Goal: Find contact information: Find contact information

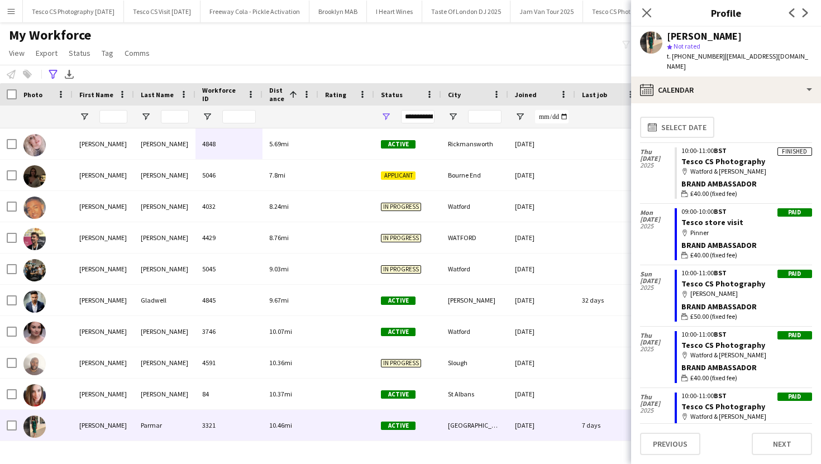
scroll to position [85, 0]
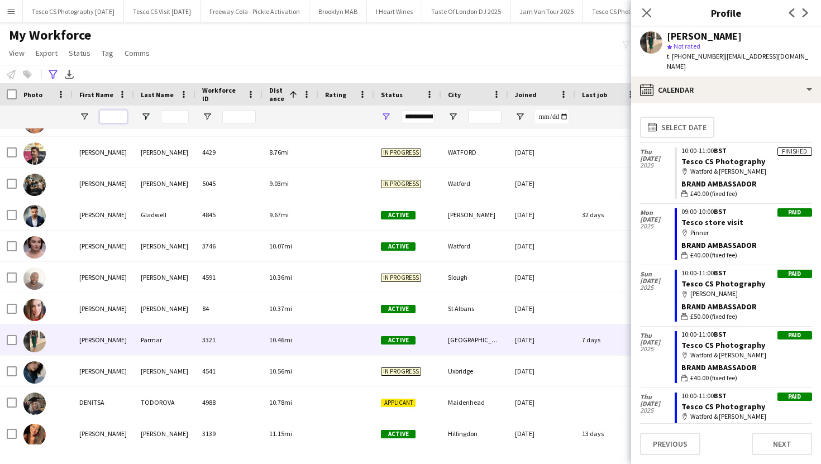
click at [120, 116] on input "First Name Filter Input" at bounding box center [113, 116] width 28 height 13
click at [50, 70] on icon at bounding box center [53, 74] width 8 height 9
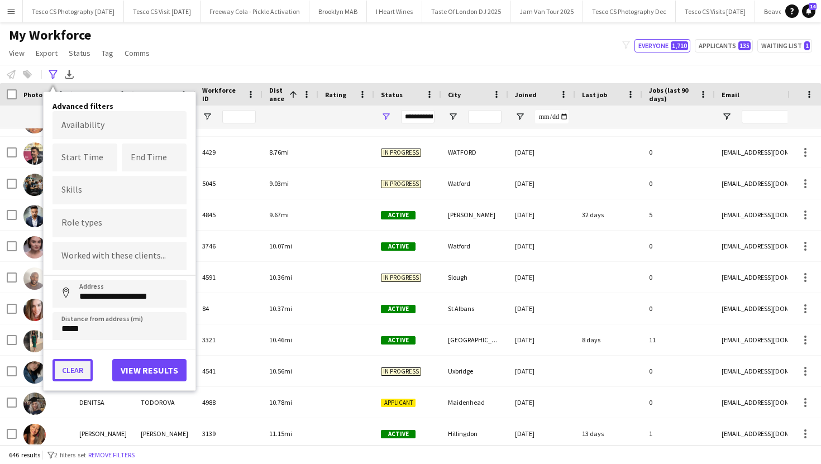
click at [69, 378] on button "Clear" at bounding box center [73, 370] width 40 height 22
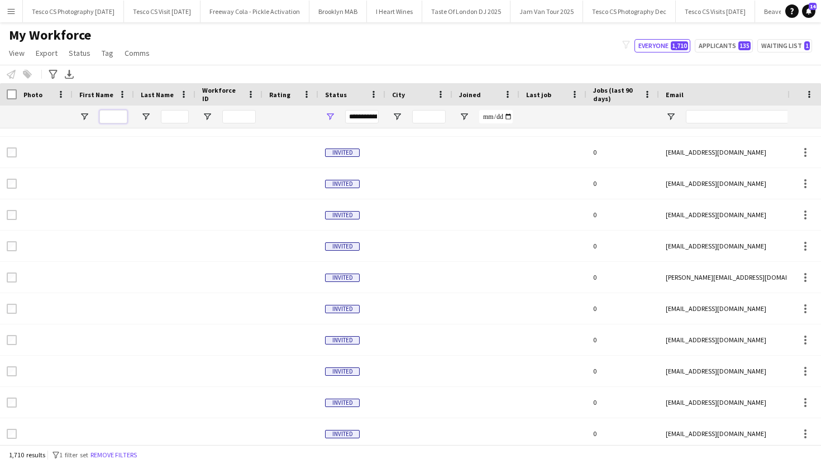
click at [107, 118] on input "First Name Filter Input" at bounding box center [113, 116] width 28 height 13
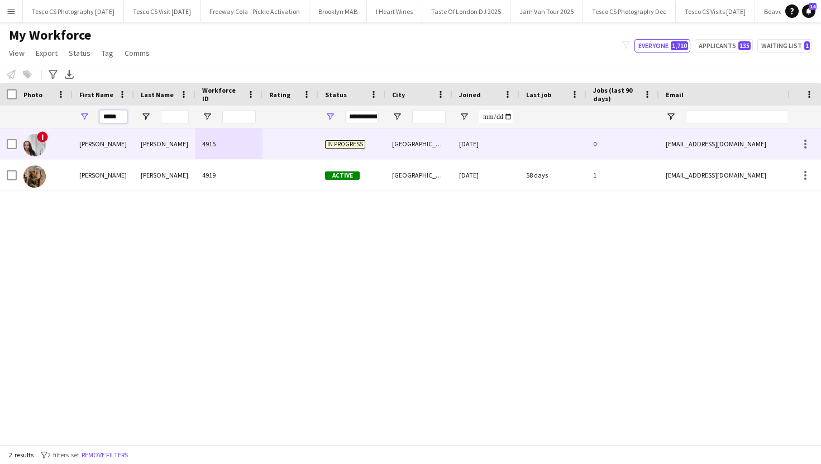
type input "*****"
click at [151, 146] on div "Macintyre" at bounding box center [164, 143] width 61 height 31
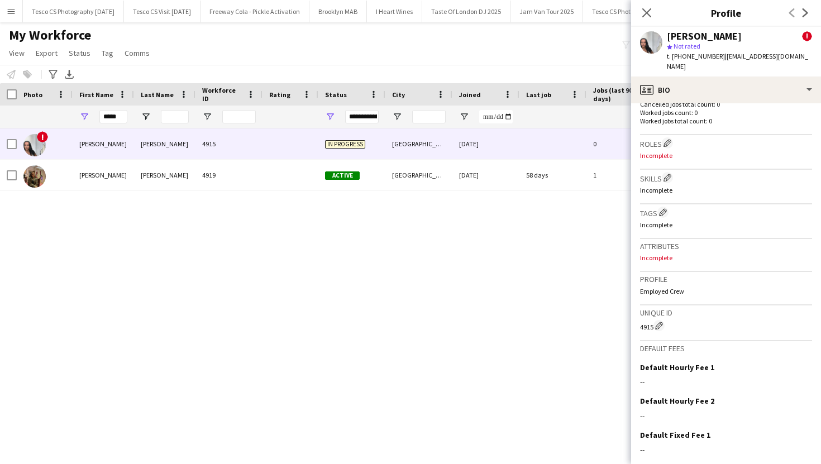
scroll to position [483, 0]
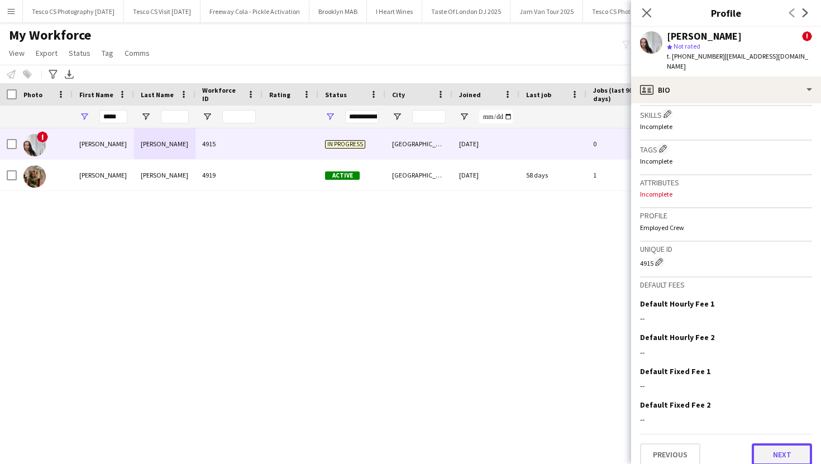
click at [771, 450] on button "Next" at bounding box center [782, 455] width 60 height 22
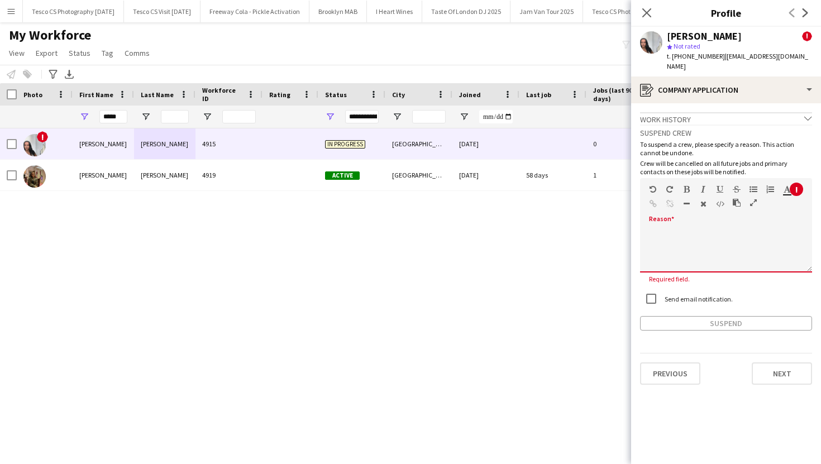
click at [688, 205] on div "default Heading 1 Heading 2 Heading 3 Heading 4 Heading 5 Heading 6 Heading 7 P…" at bounding box center [726, 199] width 172 height 42
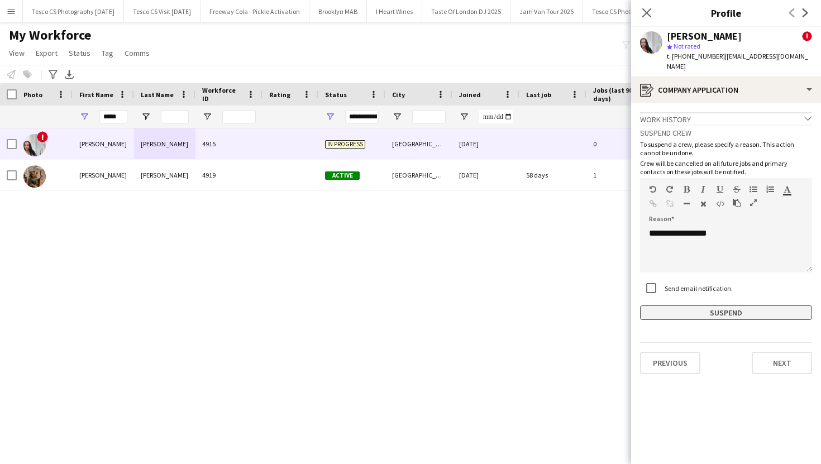
click at [685, 306] on button "Suspend" at bounding box center [726, 313] width 172 height 15
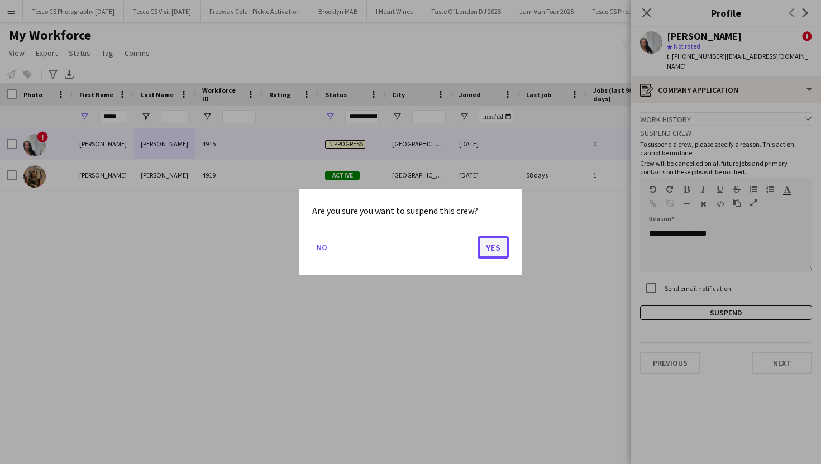
click at [497, 242] on button "Yes" at bounding box center [493, 247] width 31 height 22
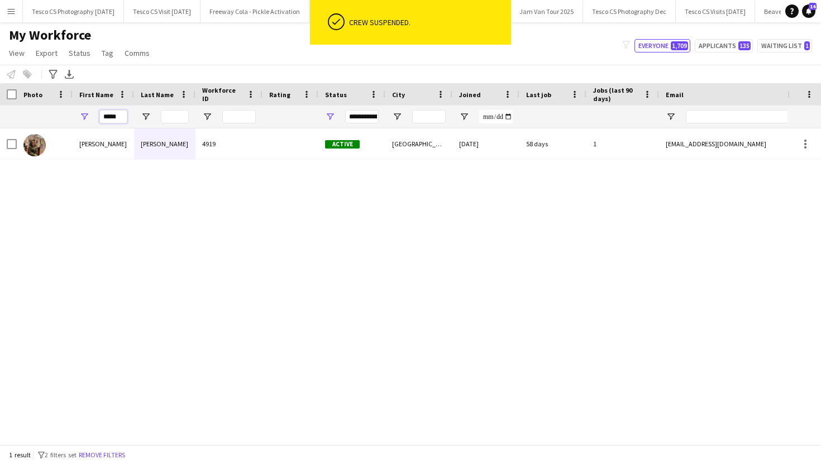
drag, startPoint x: 123, startPoint y: 117, endPoint x: 94, endPoint y: 116, distance: 28.5
click at [94, 116] on div "*****" at bounding box center [103, 117] width 61 height 22
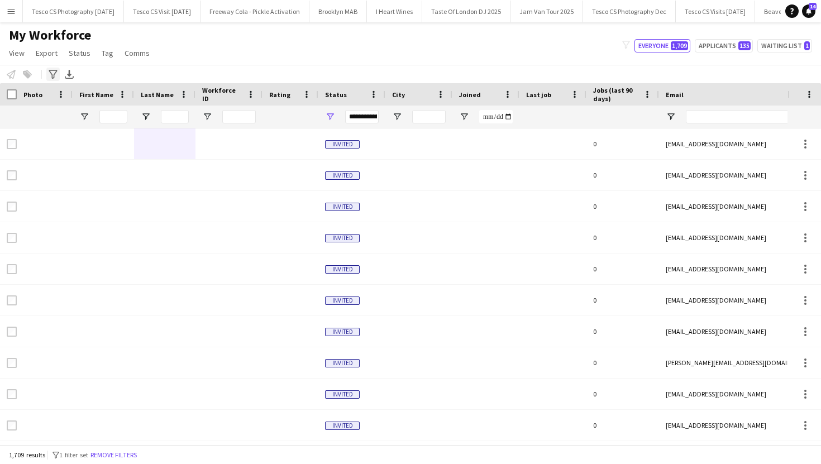
click at [56, 73] on icon "Advanced filters" at bounding box center [53, 74] width 9 height 9
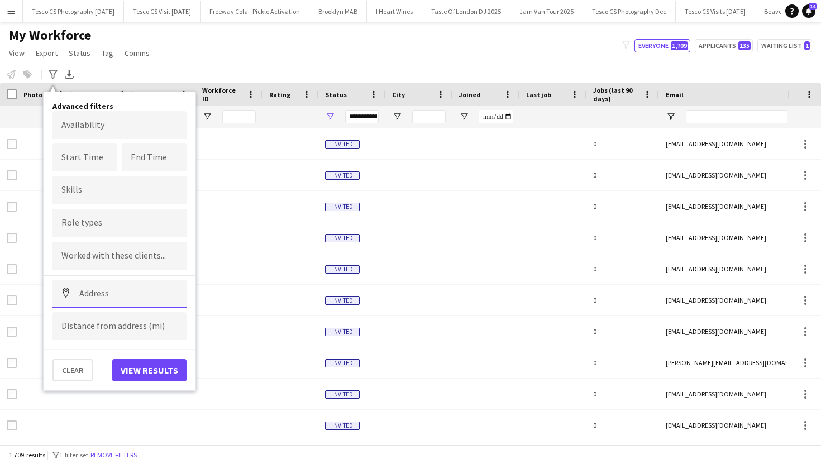
click at [128, 292] on input at bounding box center [120, 294] width 134 height 28
paste input "*******"
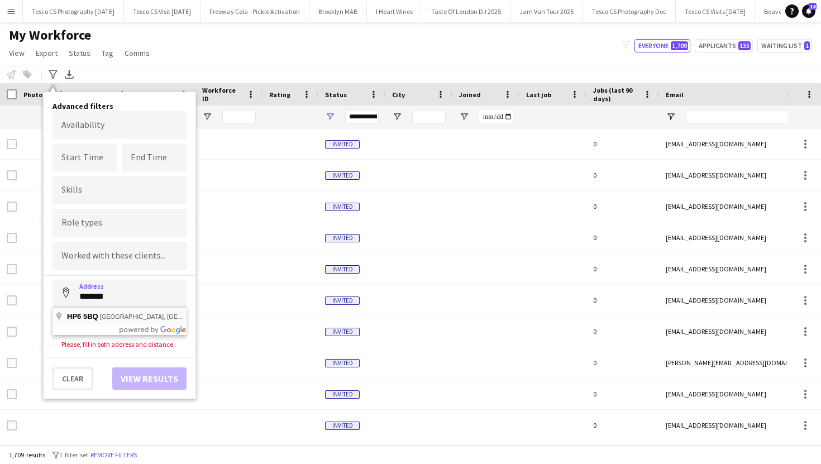
type input "**********"
click at [120, 320] on input at bounding box center [120, 326] width 134 height 28
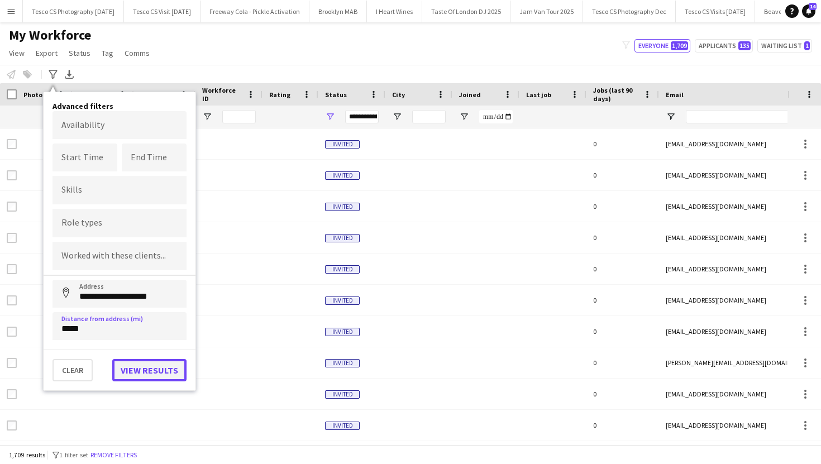
click at [147, 371] on button "View results" at bounding box center [149, 370] width 74 height 22
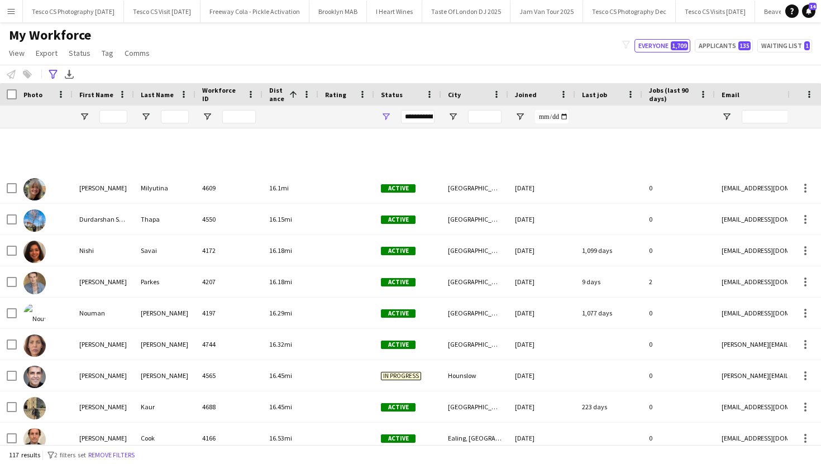
scroll to position [0, 0]
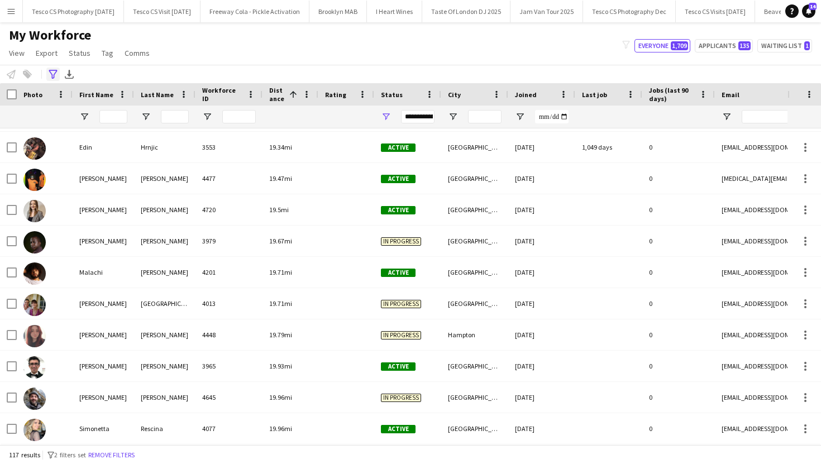
click at [54, 69] on div "Advanced filters" at bounding box center [52, 74] width 13 height 13
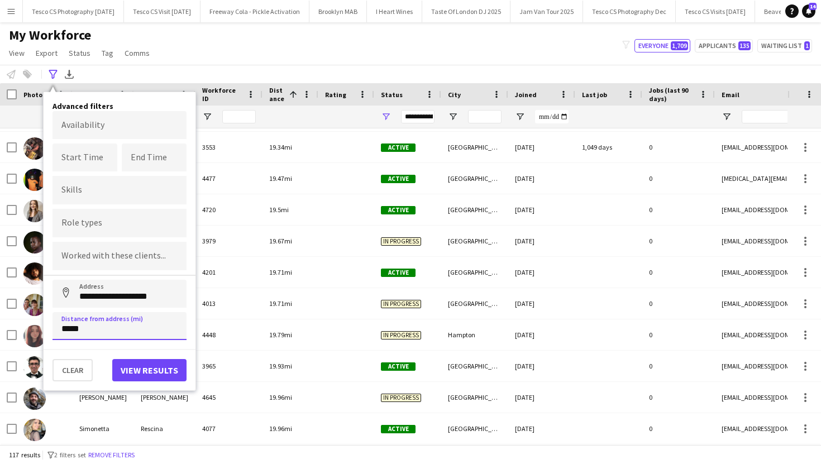
click at [118, 331] on input "*****" at bounding box center [120, 326] width 134 height 28
type input "****"
type input "*****"
click at [129, 369] on button "View results" at bounding box center [149, 370] width 74 height 22
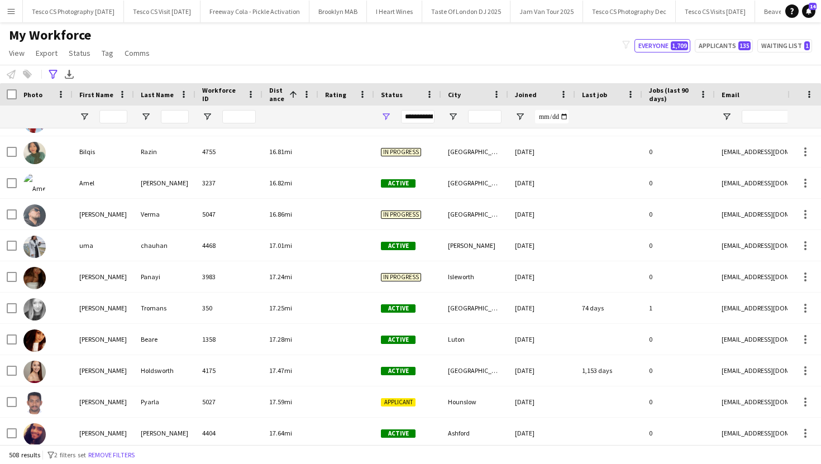
scroll to position [1685, 0]
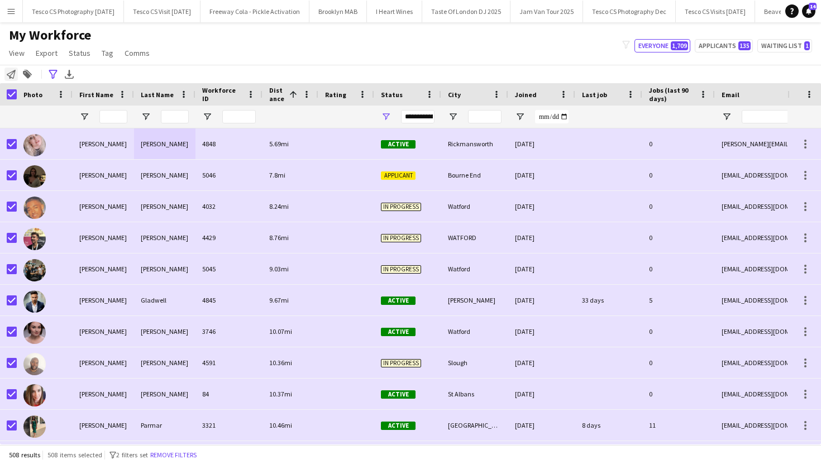
click at [10, 76] on icon "Notify workforce" at bounding box center [11, 74] width 9 height 9
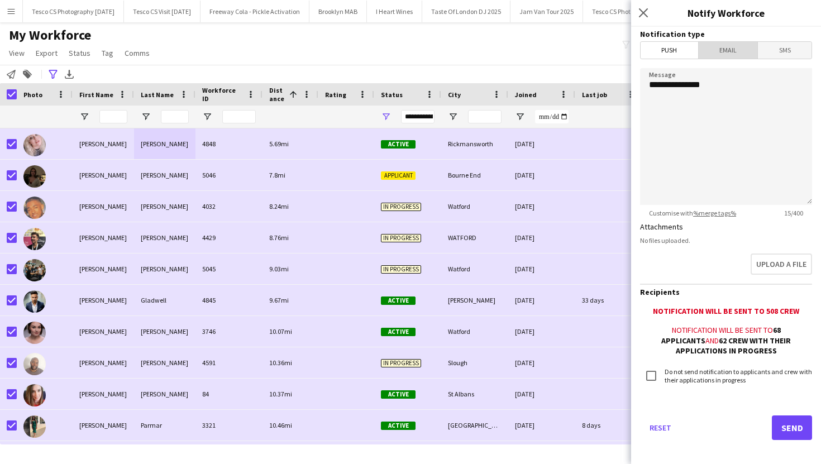
click at [710, 56] on span "Email" at bounding box center [728, 50] width 59 height 17
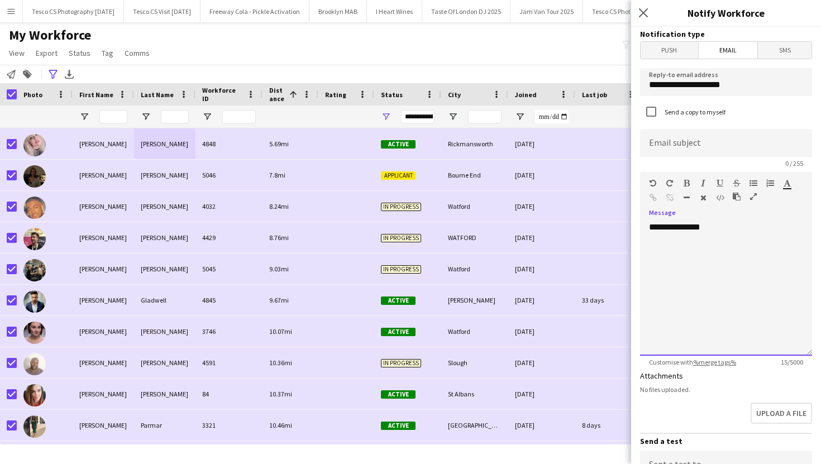
drag, startPoint x: 720, startPoint y: 231, endPoint x: 637, endPoint y: 233, distance: 83.3
click at [636, 233] on form "**********" at bounding box center [726, 371] width 190 height 689
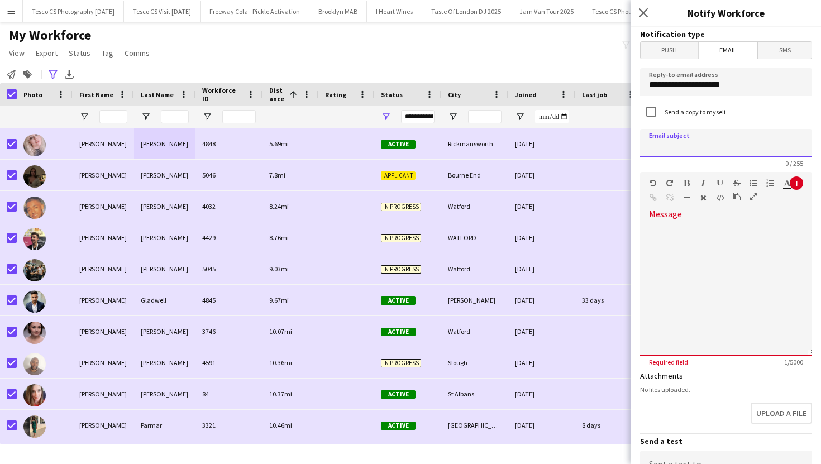
click at [713, 141] on input at bounding box center [726, 143] width 172 height 28
type input "**********"
click at [707, 214] on div at bounding box center [726, 285] width 172 height 142
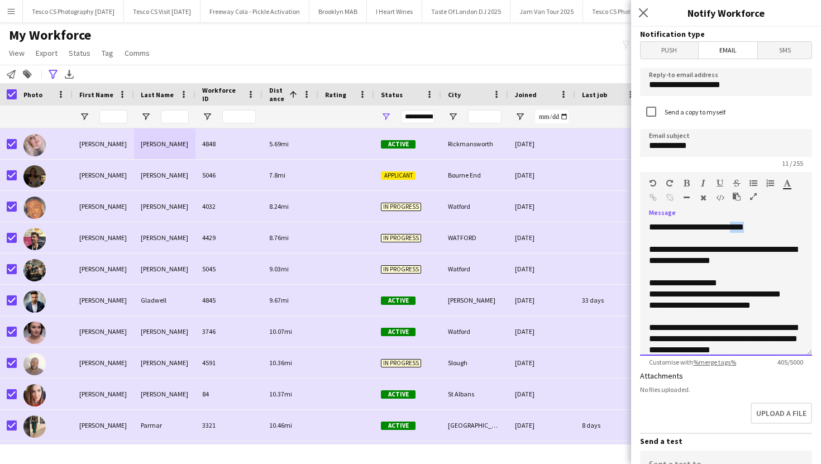
drag, startPoint x: 759, startPoint y: 228, endPoint x: 740, endPoint y: 228, distance: 19.6
click at [740, 228] on div "**********" at bounding box center [726, 227] width 154 height 11
drag, startPoint x: 726, startPoint y: 229, endPoint x: 695, endPoint y: 230, distance: 30.2
click at [695, 230] on div "**********" at bounding box center [726, 227] width 154 height 11
click at [754, 227] on div "**********" at bounding box center [726, 227] width 154 height 11
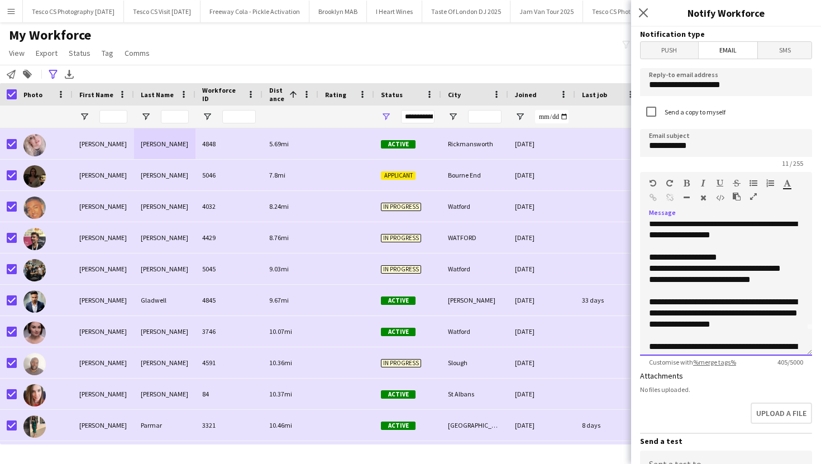
scroll to position [41, 0]
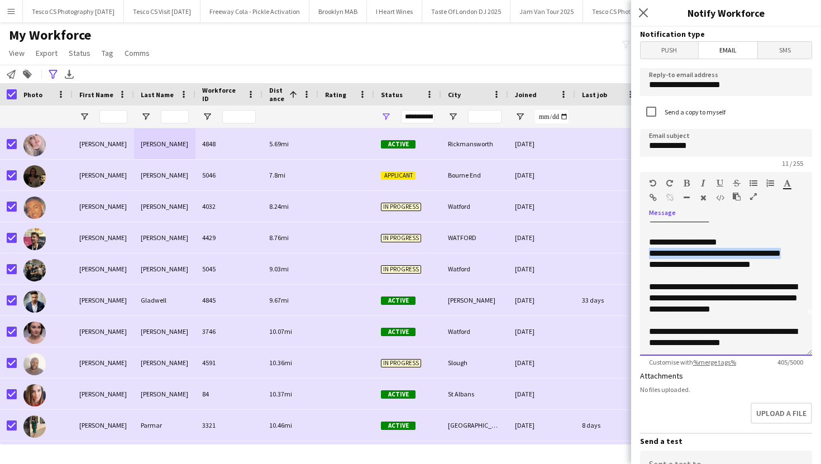
drag, startPoint x: 805, startPoint y: 254, endPoint x: 649, endPoint y: 256, distance: 155.9
click at [649, 256] on div "**********" at bounding box center [726, 289] width 172 height 134
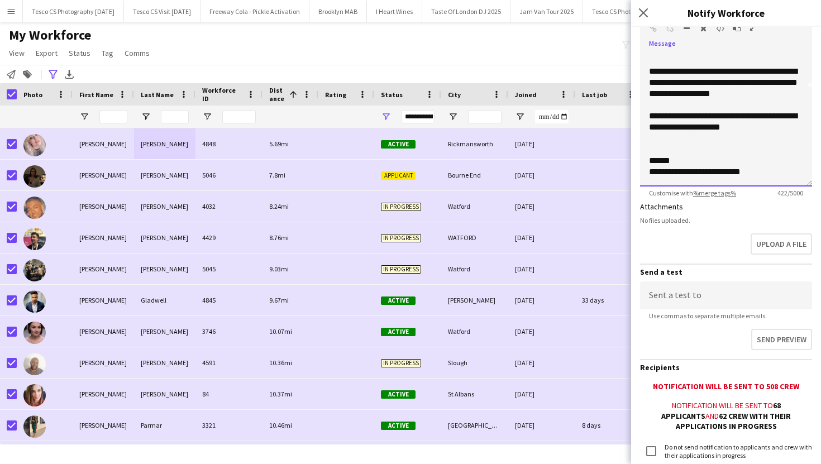
scroll to position [252, 0]
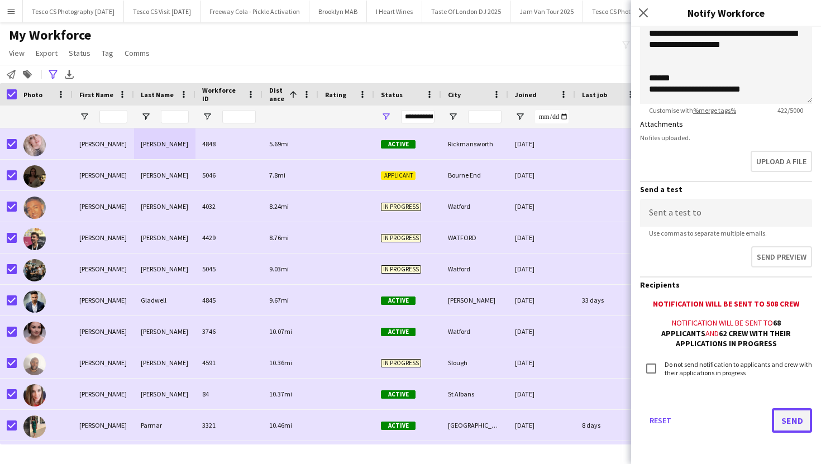
click at [787, 424] on button "Send" at bounding box center [792, 420] width 40 height 25
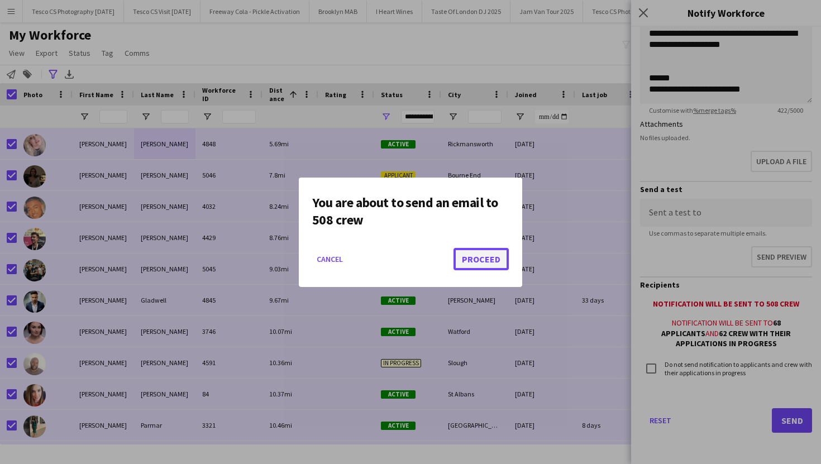
click at [488, 254] on button "Proceed" at bounding box center [481, 259] width 55 height 22
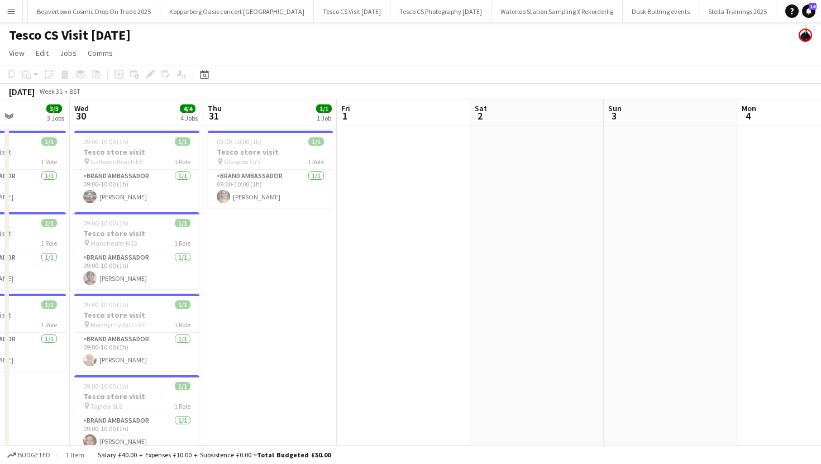
scroll to position [0, 2399]
click at [283, 17] on button "Tesco CS Visit August 2025 Close" at bounding box center [321, 12] width 77 height 22
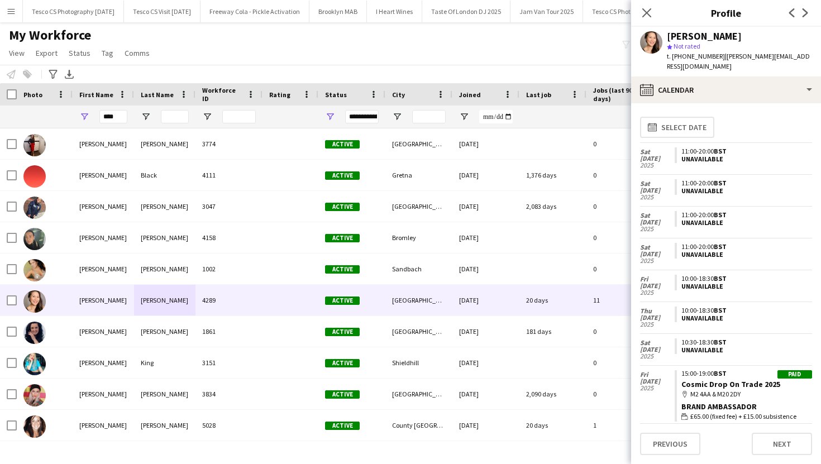
scroll to position [525, 0]
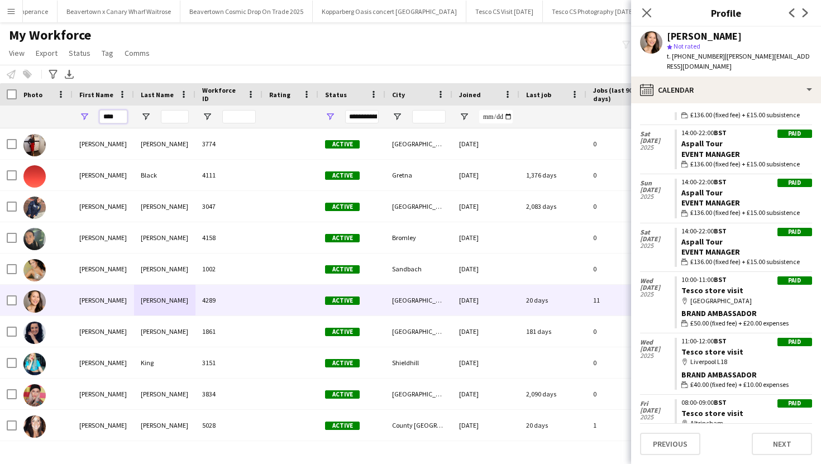
drag, startPoint x: 118, startPoint y: 116, endPoint x: 98, endPoint y: 116, distance: 20.1
click at [98, 116] on div "****" at bounding box center [103, 117] width 61 height 22
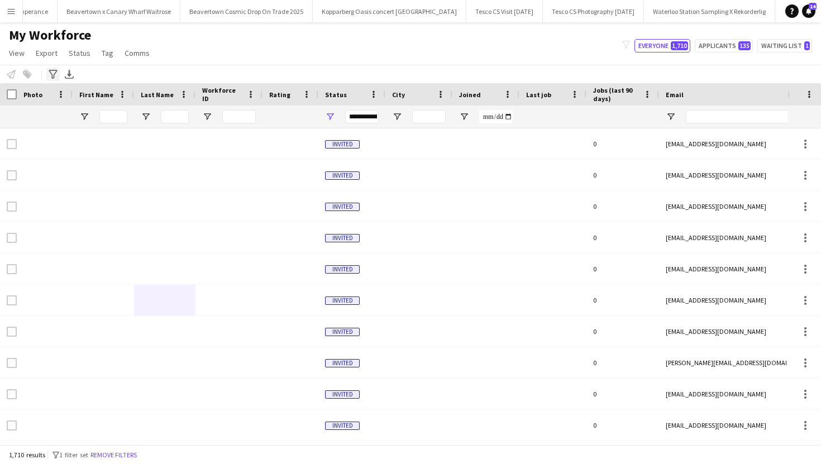
click at [52, 79] on div "Advanced filters" at bounding box center [52, 74] width 13 height 13
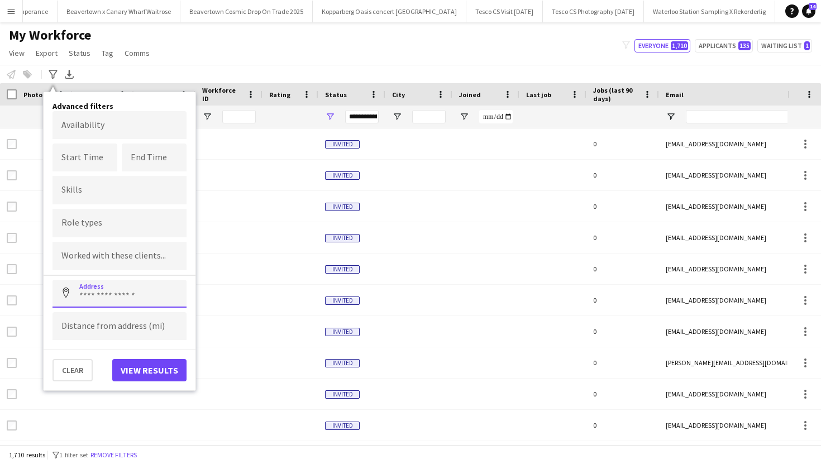
click at [108, 298] on input at bounding box center [120, 294] width 134 height 28
paste input "*******"
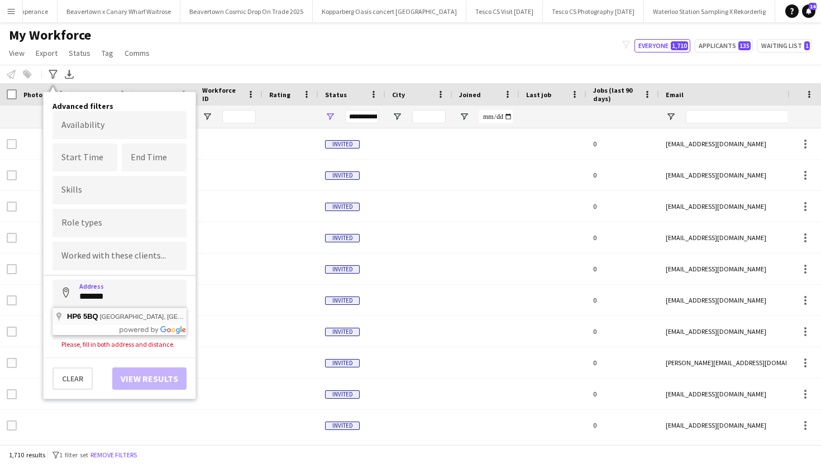
type input "**********"
click at [104, 325] on input at bounding box center [120, 326] width 134 height 28
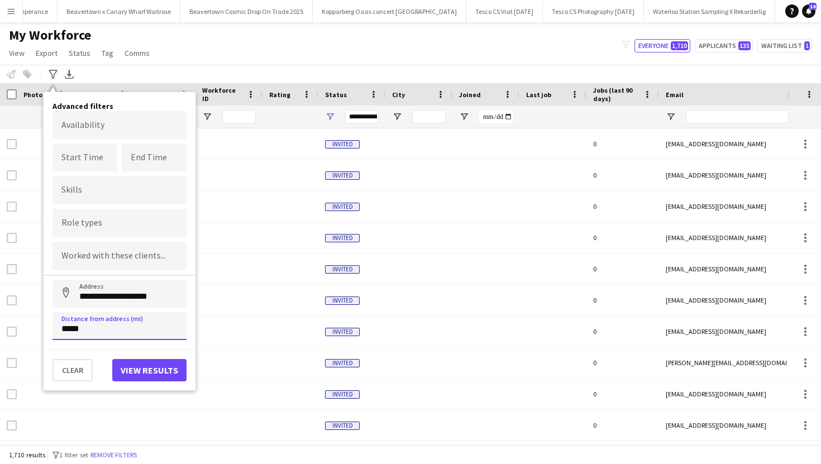
type input "*****"
click at [131, 367] on button "View results" at bounding box center [149, 370] width 74 height 22
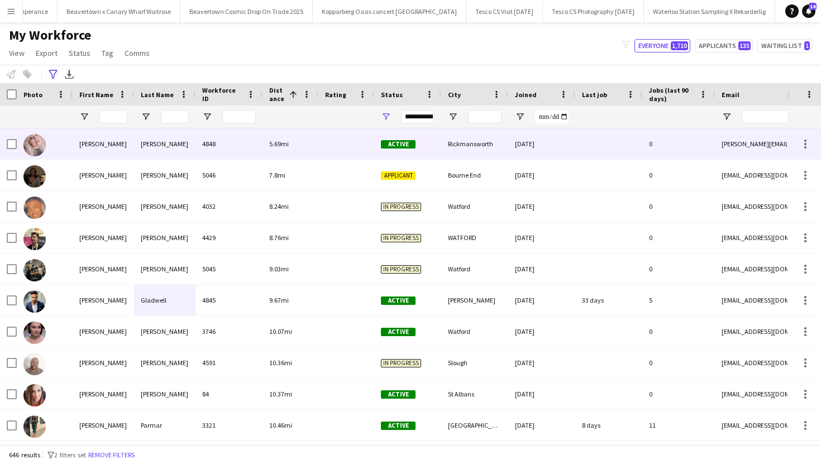
click at [174, 158] on div "Donald" at bounding box center [164, 143] width 61 height 31
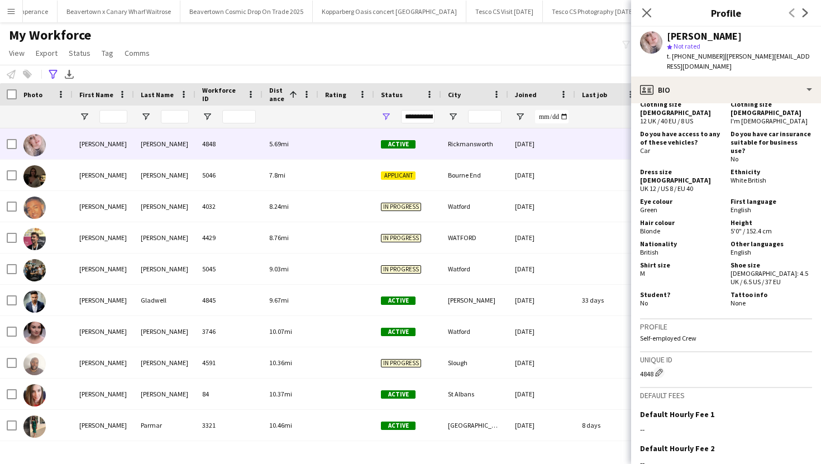
scroll to position [807, 0]
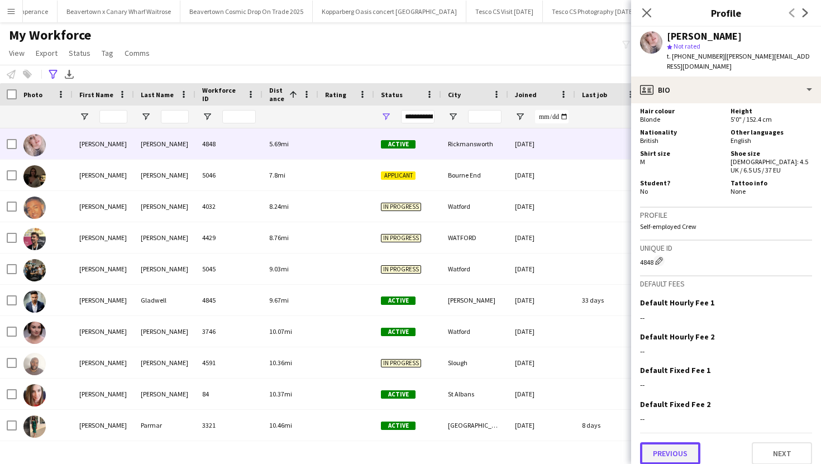
click at [663, 442] on button "Previous" at bounding box center [670, 453] width 60 height 22
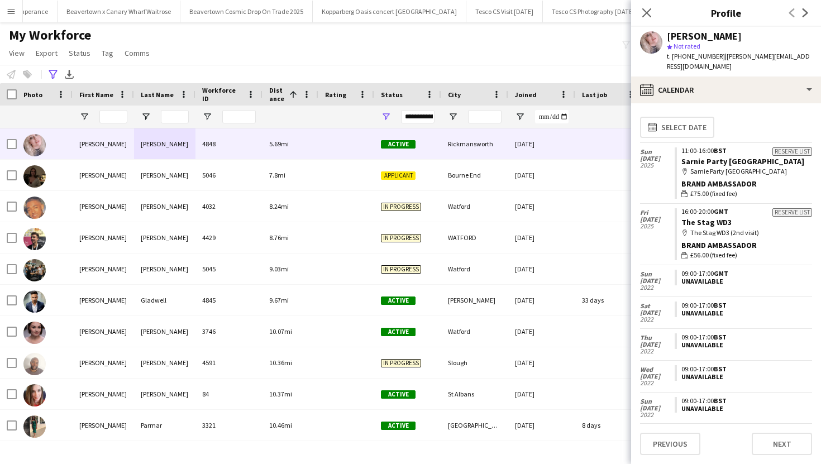
click at [811, 9] on app-icon "Next" at bounding box center [805, 12] width 13 height 13
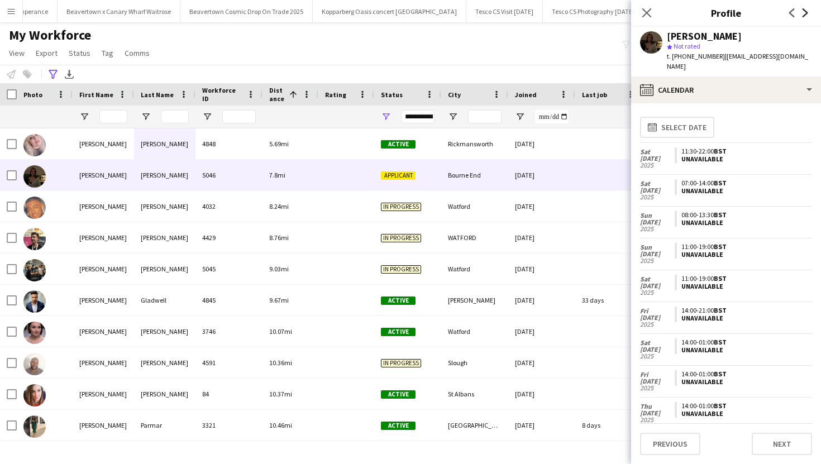
click at [808, 11] on icon "Next" at bounding box center [805, 12] width 9 height 9
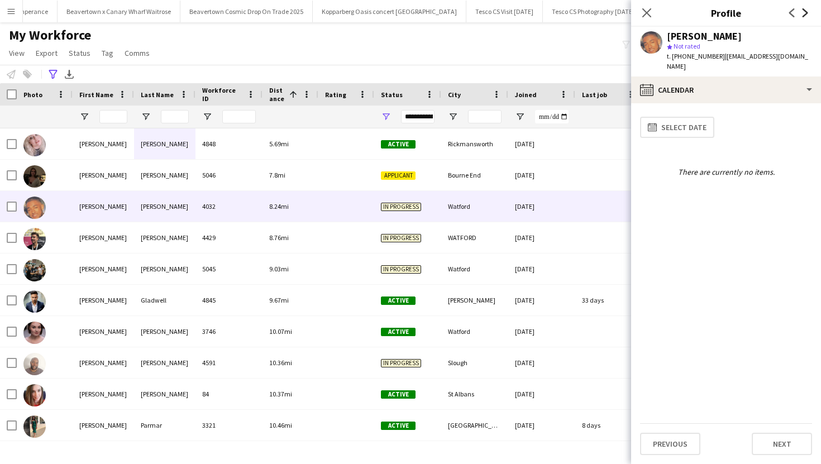
click at [808, 11] on icon "Next" at bounding box center [805, 12] width 9 height 9
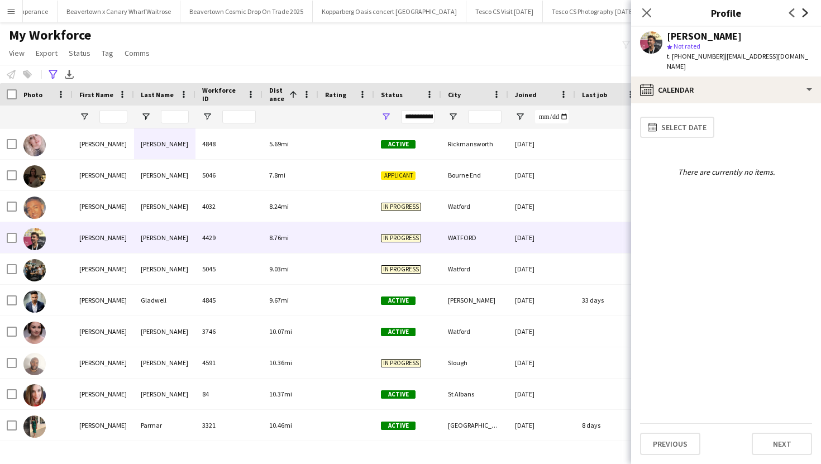
click at [808, 11] on icon "Next" at bounding box center [805, 12] width 9 height 9
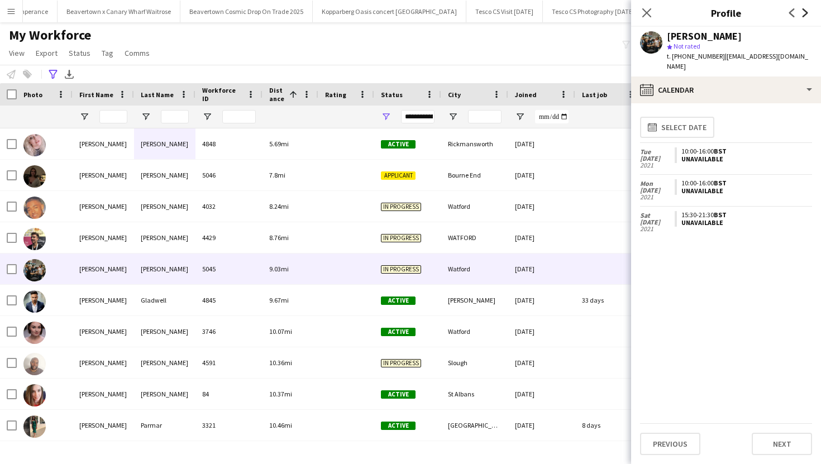
click at [808, 11] on icon "Next" at bounding box center [805, 12] width 9 height 9
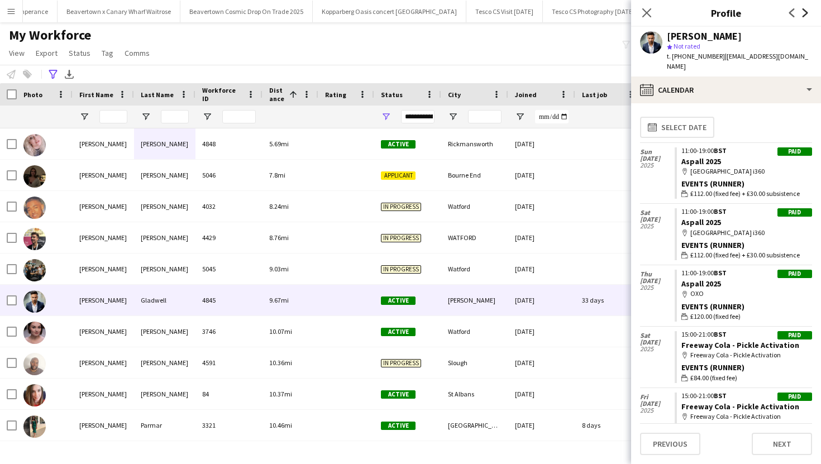
click at [808, 11] on icon "Next" at bounding box center [805, 12] width 9 height 9
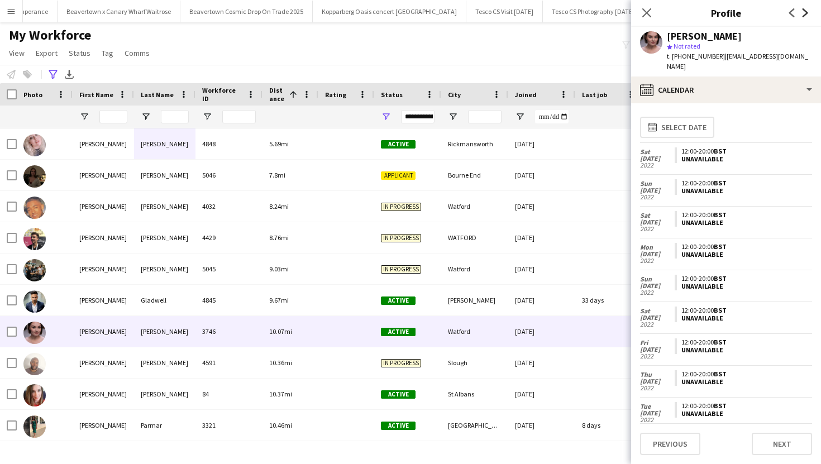
click at [808, 11] on icon "Next" at bounding box center [805, 12] width 9 height 9
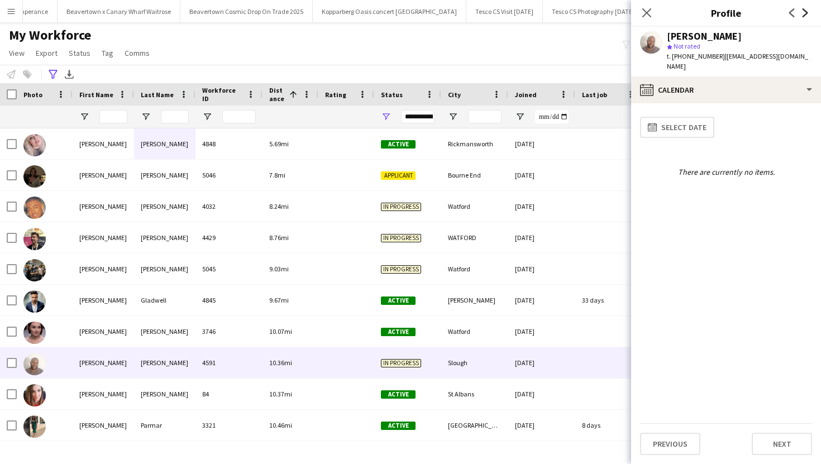
click at [808, 11] on icon "Next" at bounding box center [805, 12] width 9 height 9
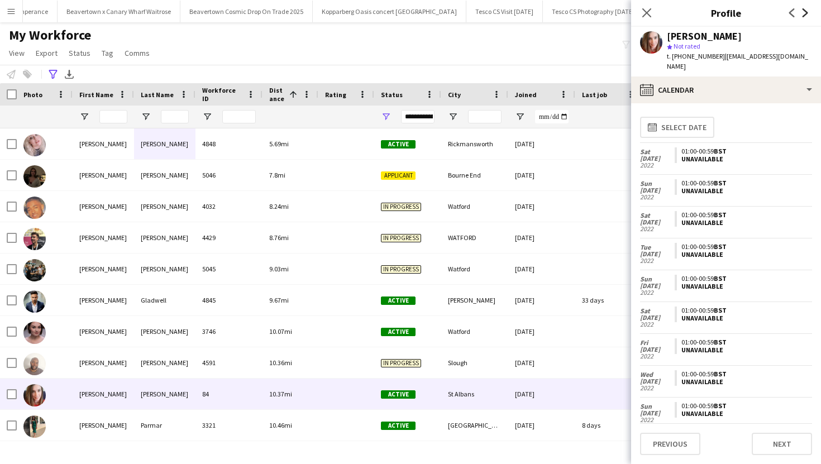
click at [808, 11] on icon "Next" at bounding box center [805, 12] width 9 height 9
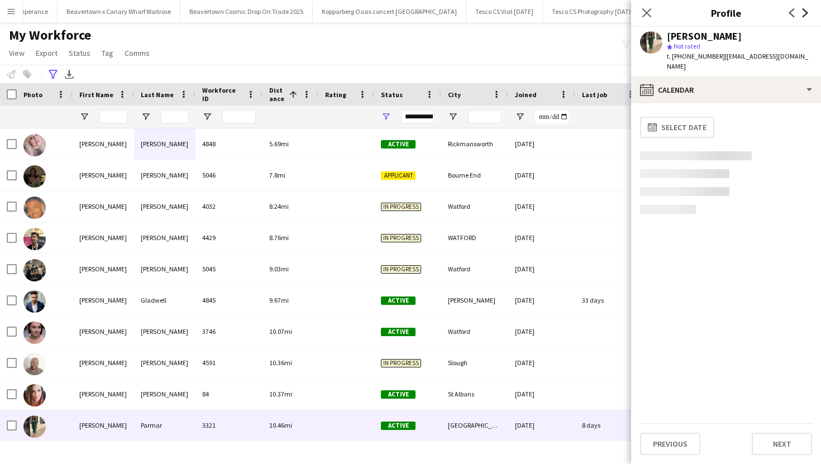
click at [808, 11] on icon "Next" at bounding box center [805, 12] width 9 height 9
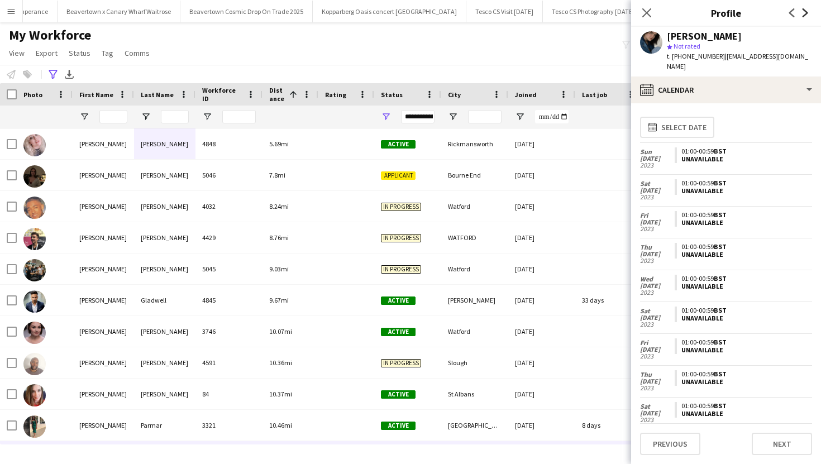
click at [808, 11] on icon "Next" at bounding box center [805, 12] width 9 height 9
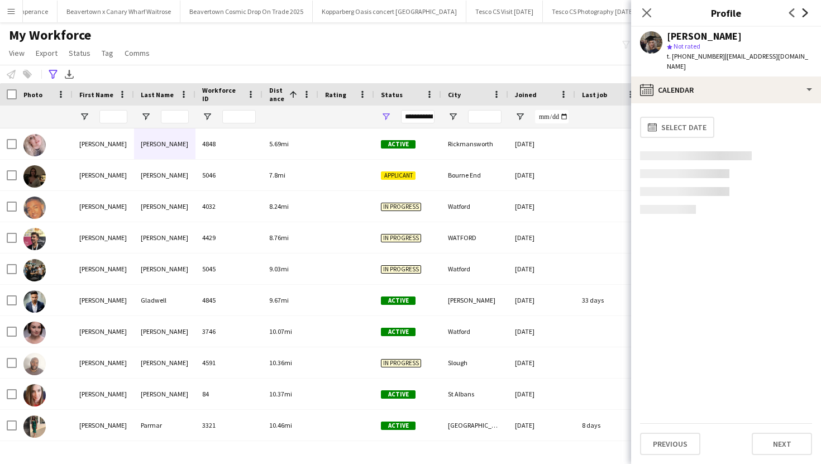
click at [808, 11] on icon "Next" at bounding box center [805, 12] width 9 height 9
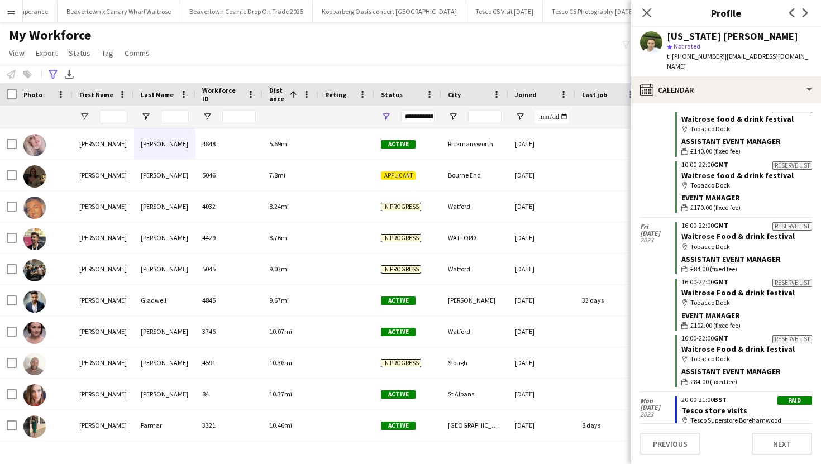
scroll to position [0, 0]
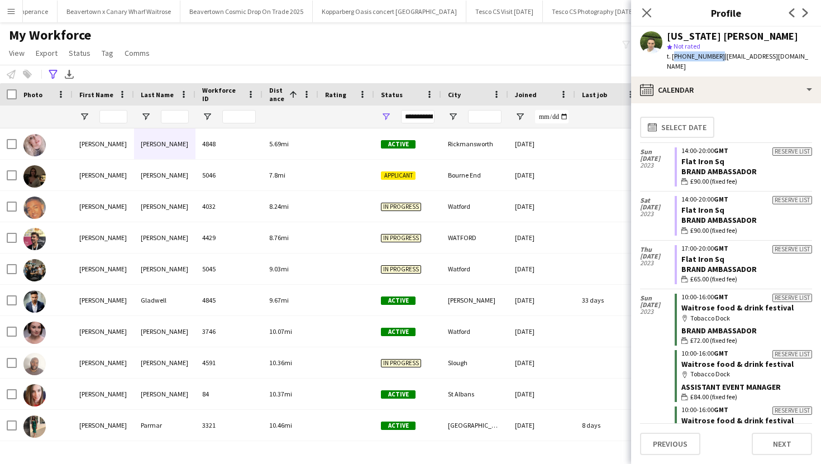
drag, startPoint x: 673, startPoint y: 58, endPoint x: 714, endPoint y: 58, distance: 41.9
click at [714, 58] on span "t. +447878273702" at bounding box center [696, 56] width 58 height 8
copy span "+447878273702"
click at [807, 14] on icon "Next" at bounding box center [805, 12] width 9 height 9
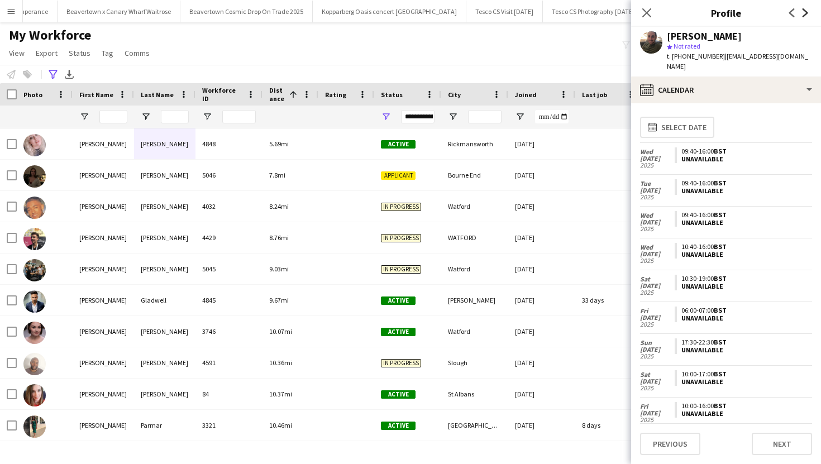
click at [807, 13] on icon at bounding box center [806, 12] width 6 height 9
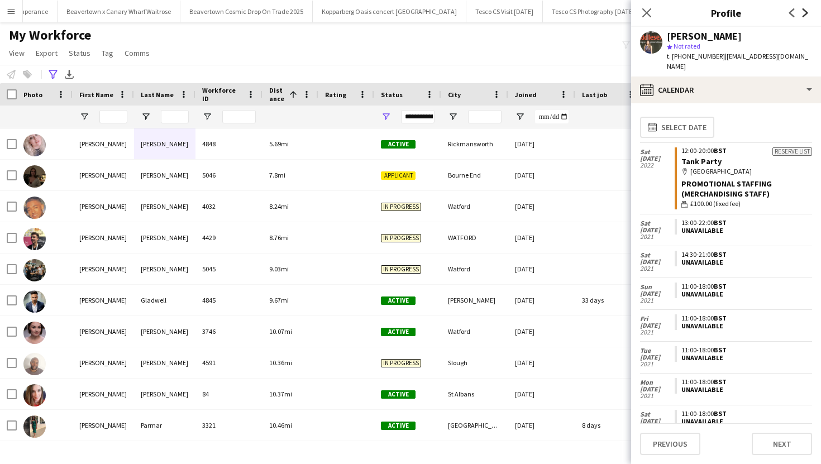
click at [807, 15] on icon "Next" at bounding box center [805, 12] width 9 height 9
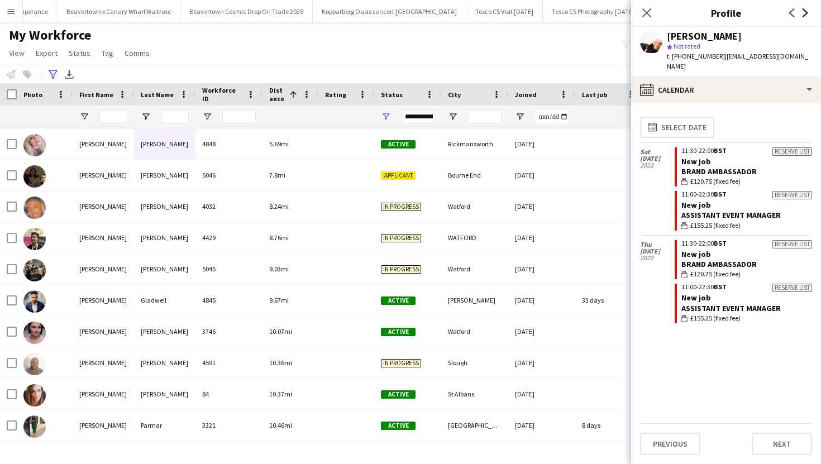
click at [807, 15] on icon "Next" at bounding box center [805, 12] width 9 height 9
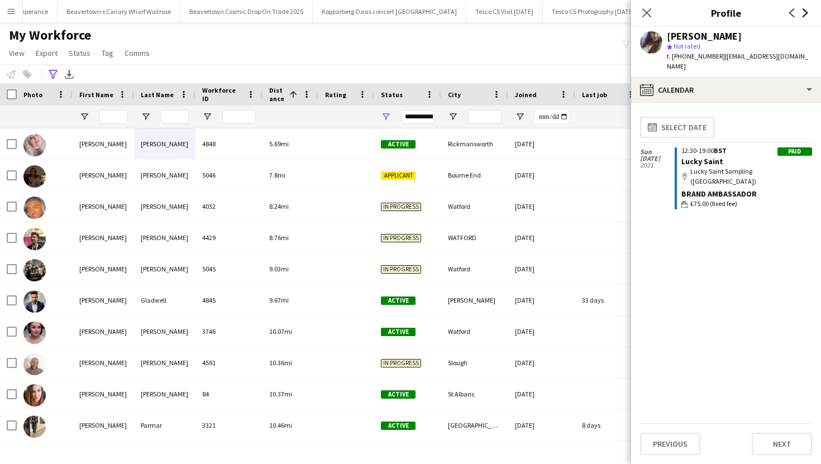
click at [807, 15] on icon "Next" at bounding box center [805, 12] width 9 height 9
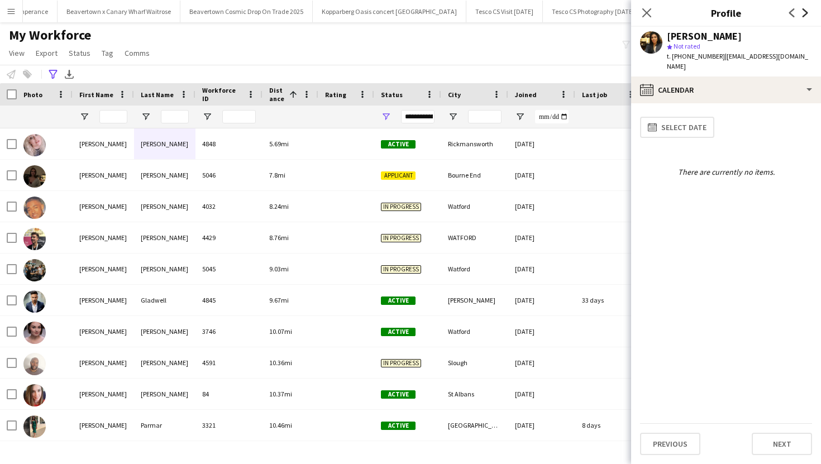
click at [807, 15] on icon "Next" at bounding box center [805, 12] width 9 height 9
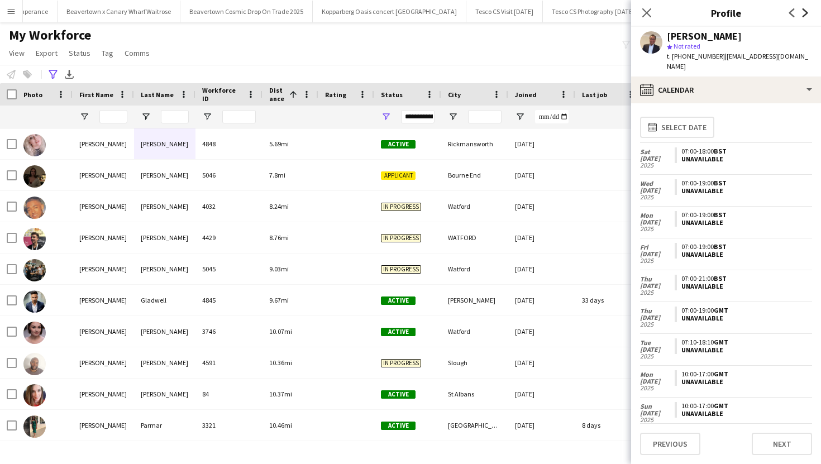
click at [807, 15] on icon "Next" at bounding box center [805, 12] width 9 height 9
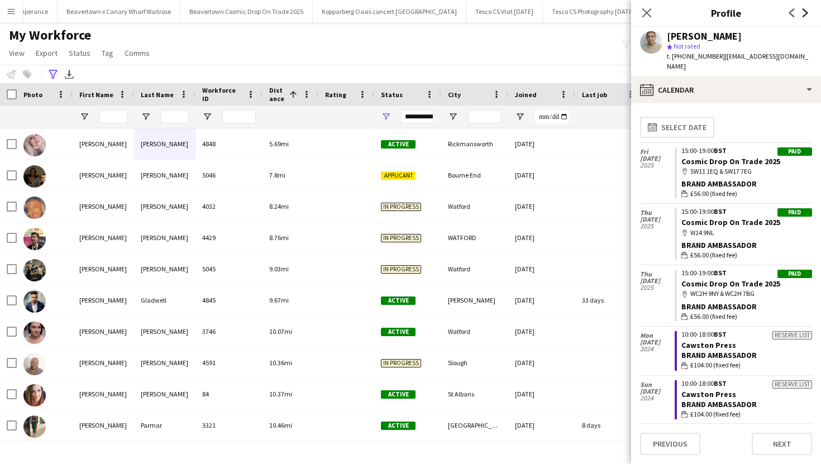
click at [807, 15] on icon "Next" at bounding box center [805, 12] width 9 height 9
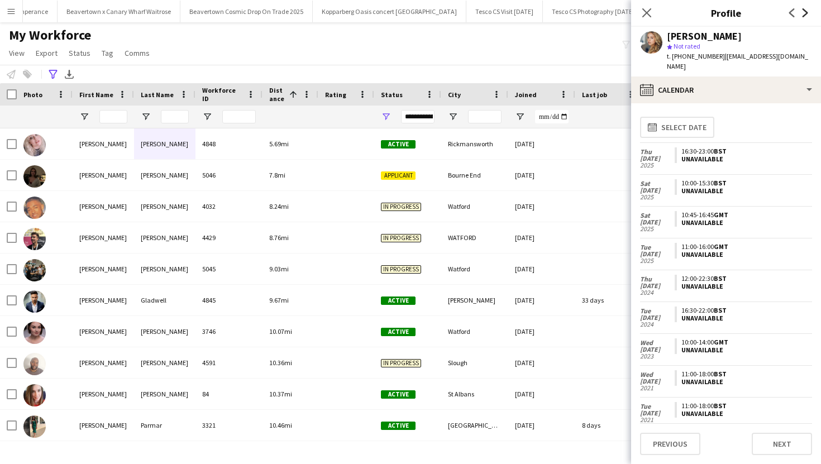
click at [807, 15] on icon "Next" at bounding box center [805, 12] width 9 height 9
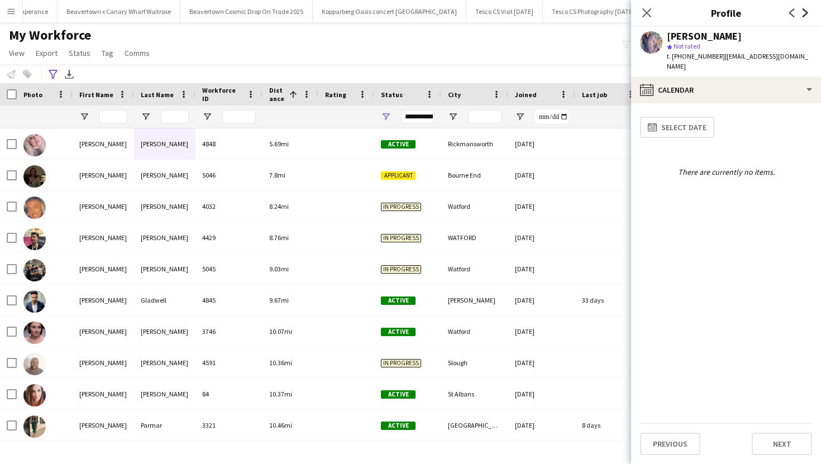
click at [807, 15] on icon "Next" at bounding box center [805, 12] width 9 height 9
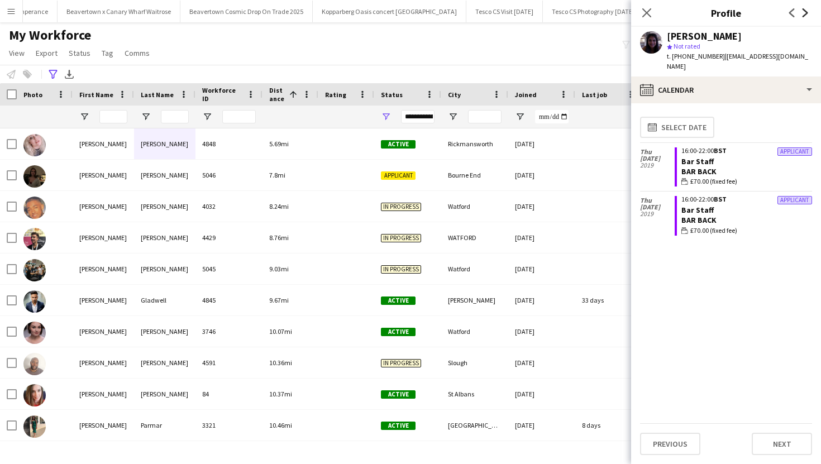
click at [807, 15] on icon "Next" at bounding box center [805, 12] width 9 height 9
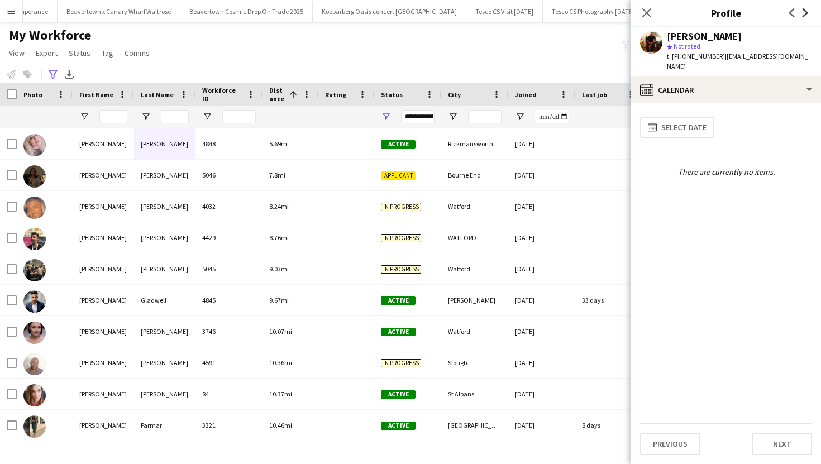
click at [807, 15] on icon "Next" at bounding box center [805, 12] width 9 height 9
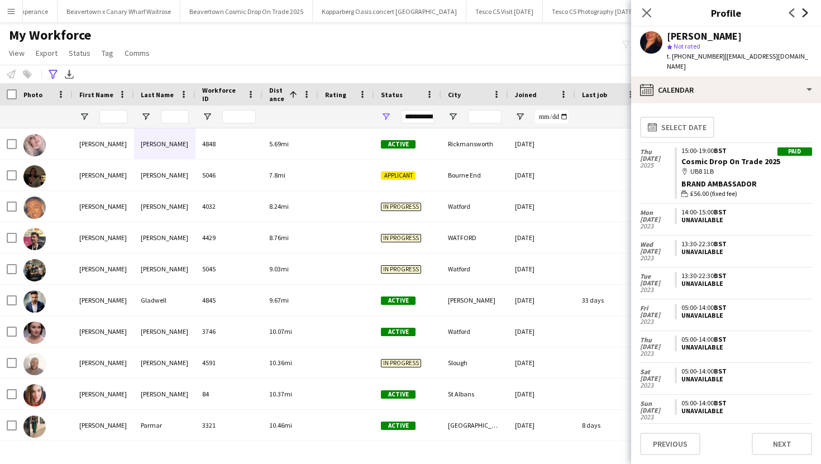
click at [807, 15] on icon "Next" at bounding box center [805, 12] width 9 height 9
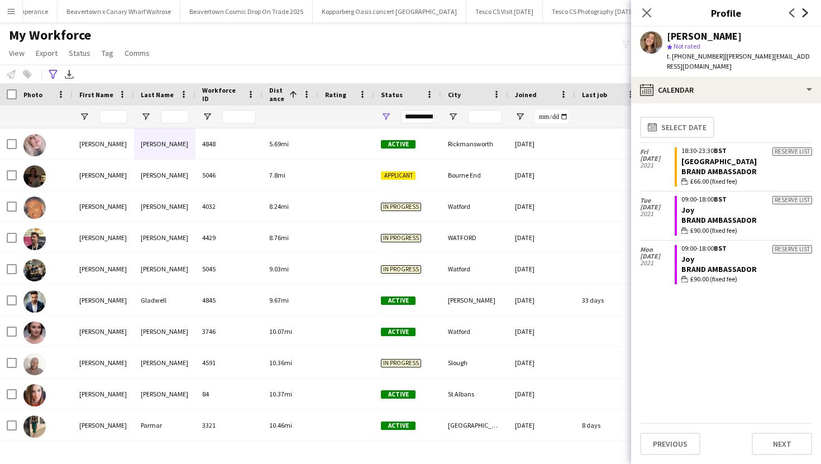
click at [807, 16] on icon "Next" at bounding box center [805, 12] width 9 height 9
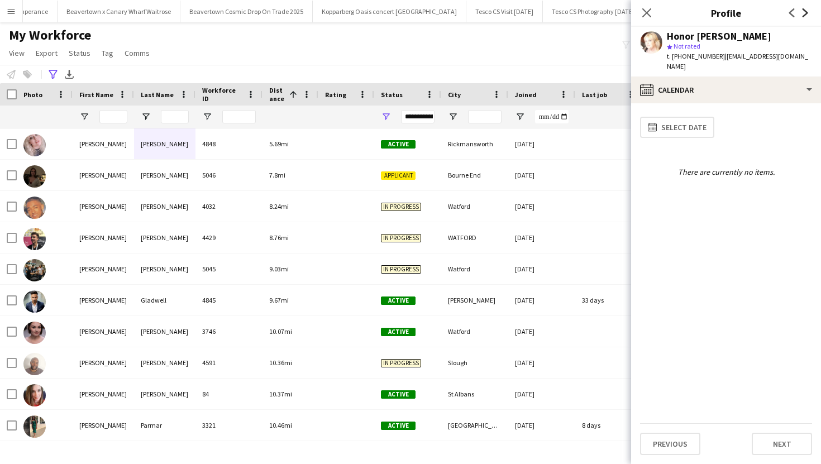
click at [807, 16] on icon "Next" at bounding box center [805, 12] width 9 height 9
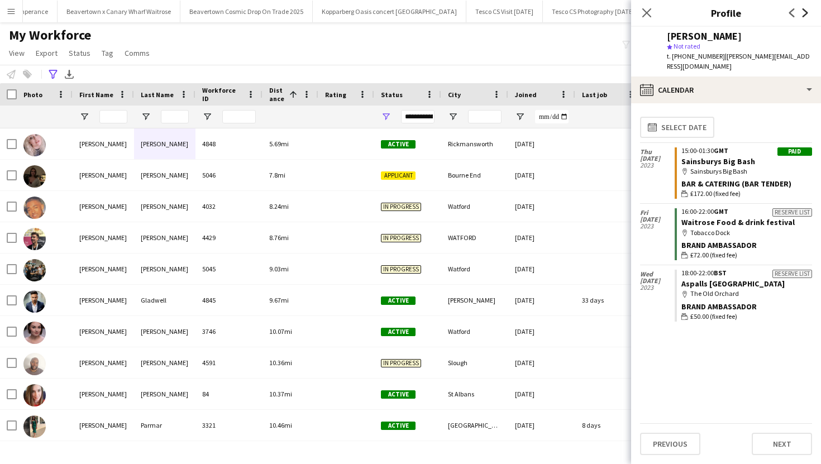
click at [807, 16] on icon "Next" at bounding box center [805, 12] width 9 height 9
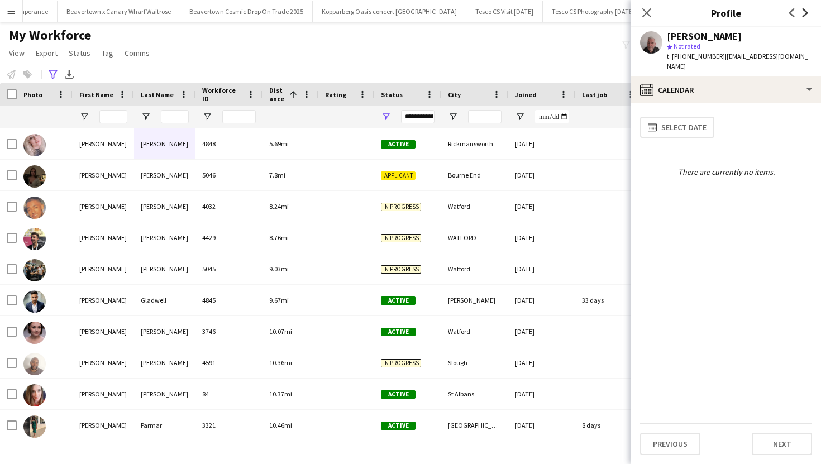
click at [807, 16] on icon "Next" at bounding box center [805, 12] width 9 height 9
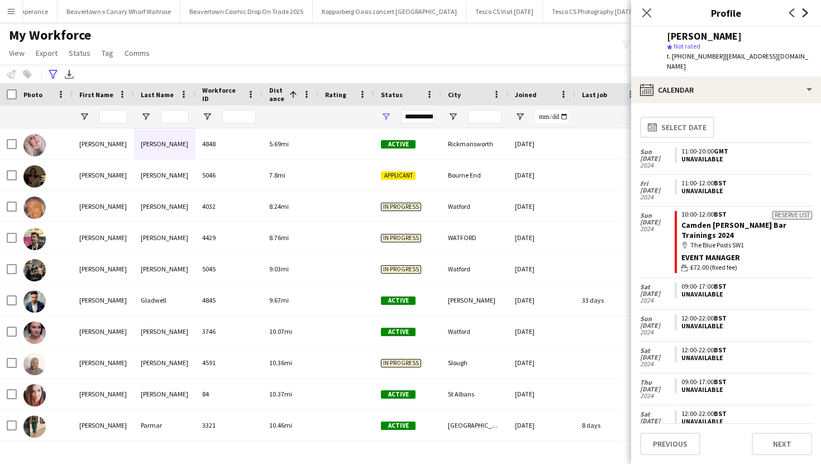
click at [807, 16] on icon "Next" at bounding box center [805, 12] width 9 height 9
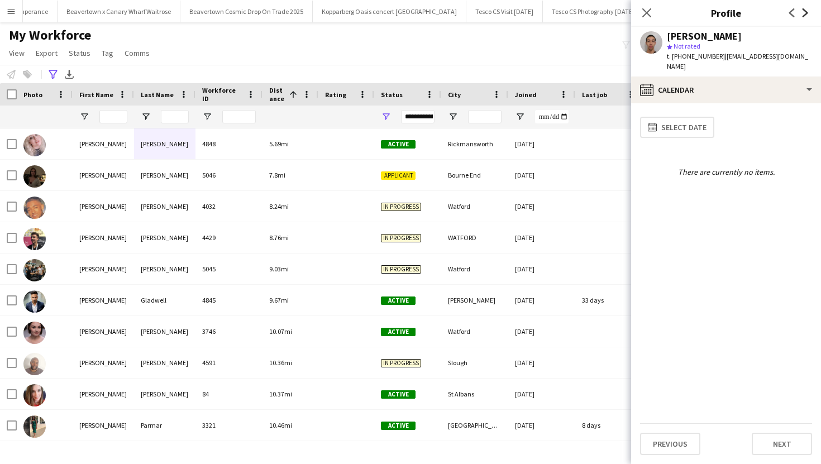
click at [807, 16] on icon "Next" at bounding box center [805, 12] width 9 height 9
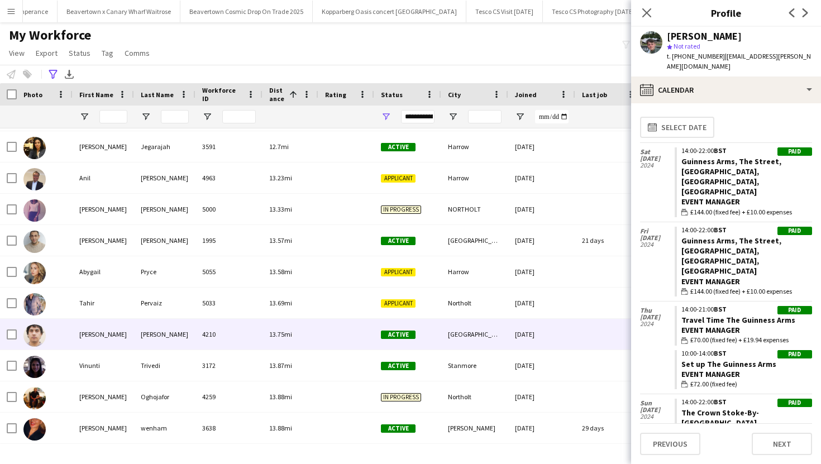
scroll to position [647, 0]
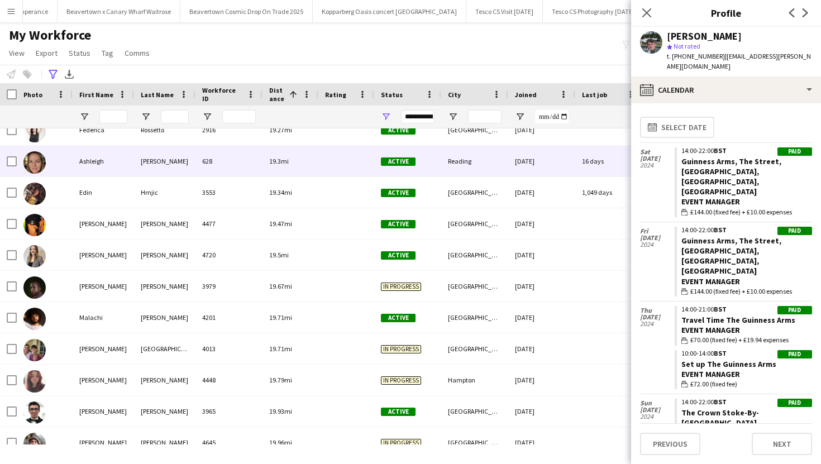
click at [326, 172] on div at bounding box center [346, 161] width 56 height 31
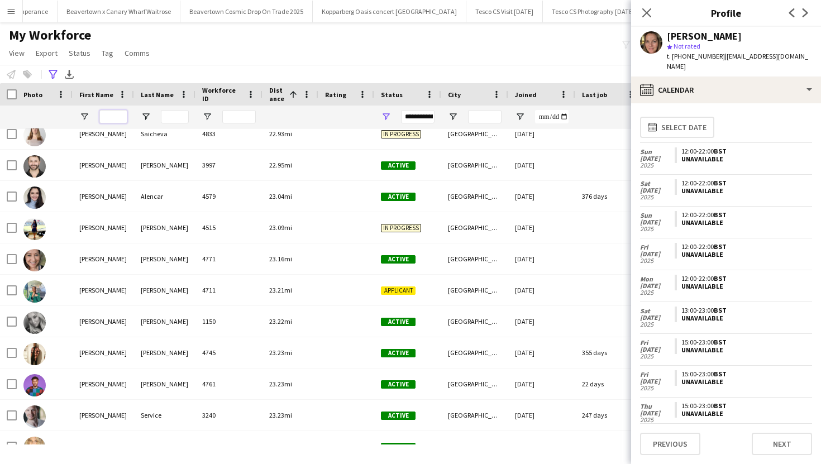
click at [120, 117] on input "First Name Filter Input" at bounding box center [113, 116] width 28 height 13
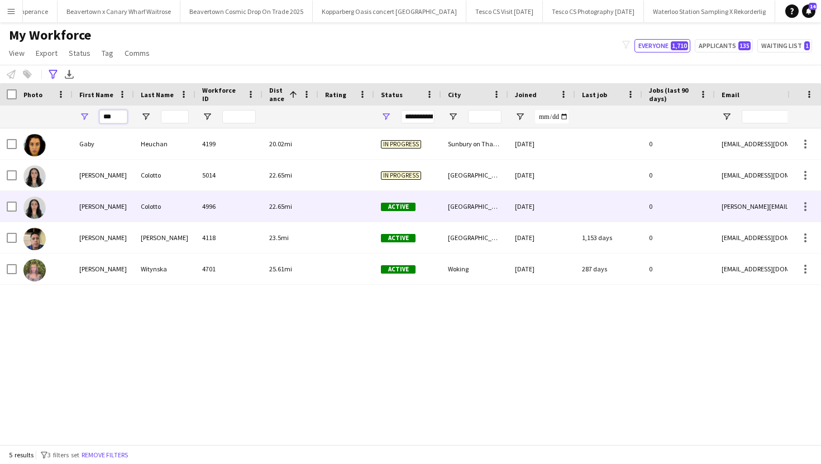
type input "***"
click at [174, 203] on div "Colotto" at bounding box center [164, 206] width 61 height 31
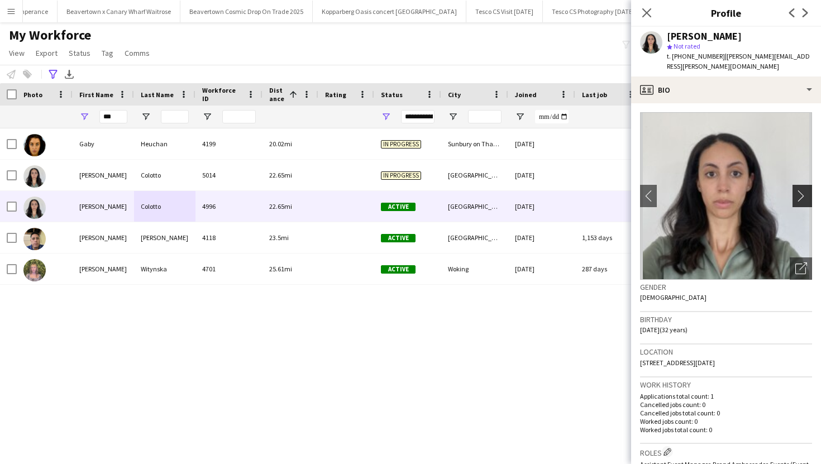
click at [797, 190] on app-icon "chevron-right" at bounding box center [803, 196] width 17 height 12
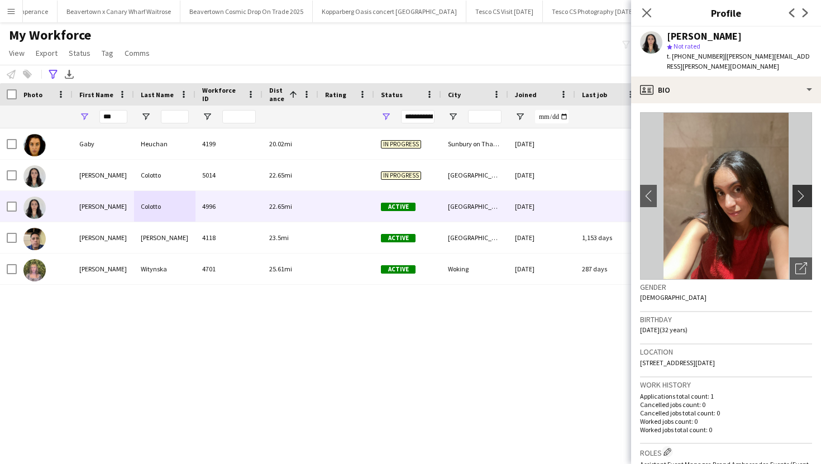
click at [797, 190] on app-icon "chevron-right" at bounding box center [803, 196] width 17 height 12
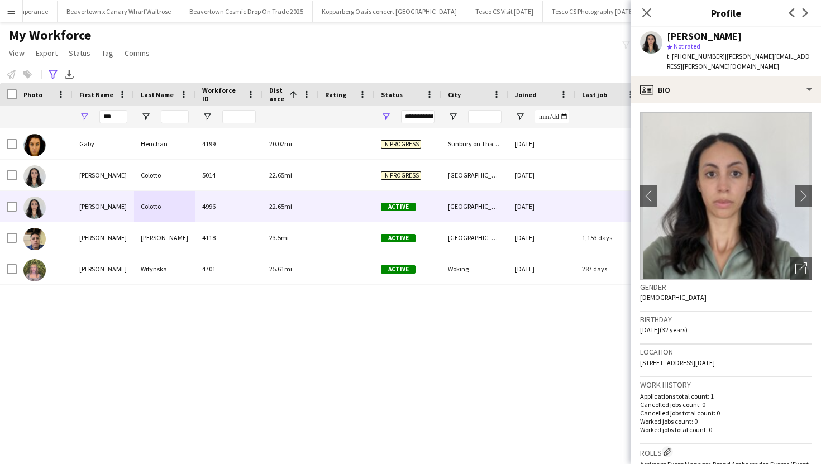
click at [792, 189] on img at bounding box center [726, 196] width 172 height 168
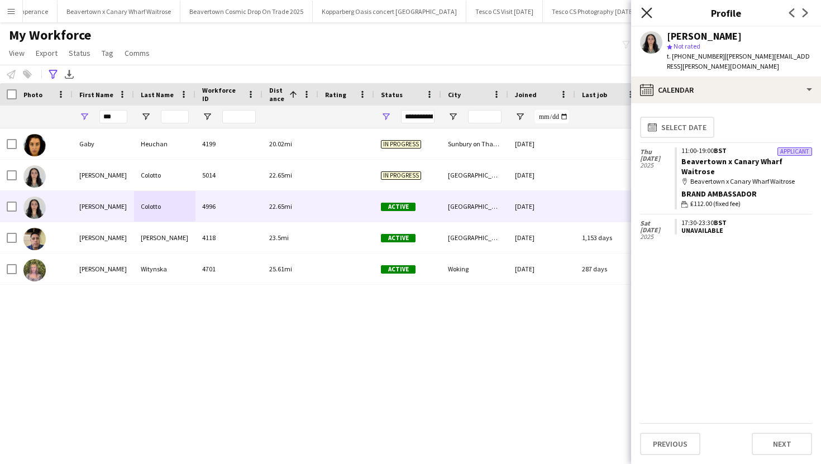
click at [642, 9] on icon at bounding box center [646, 12] width 11 height 11
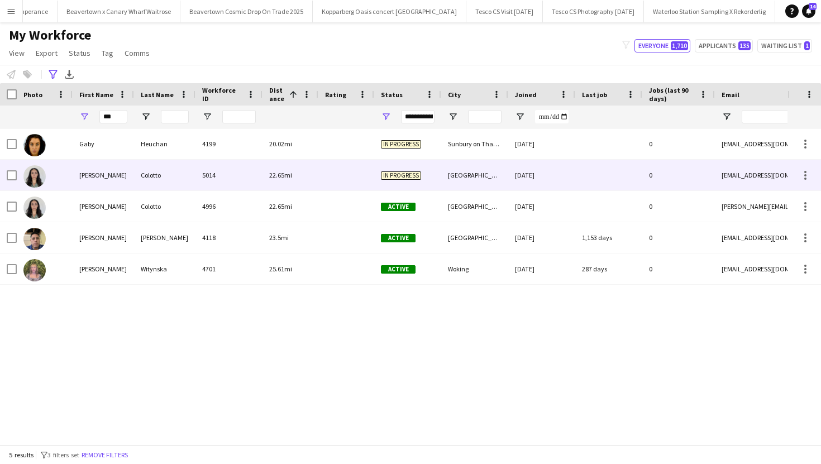
click at [185, 173] on div "Colotto" at bounding box center [164, 175] width 61 height 31
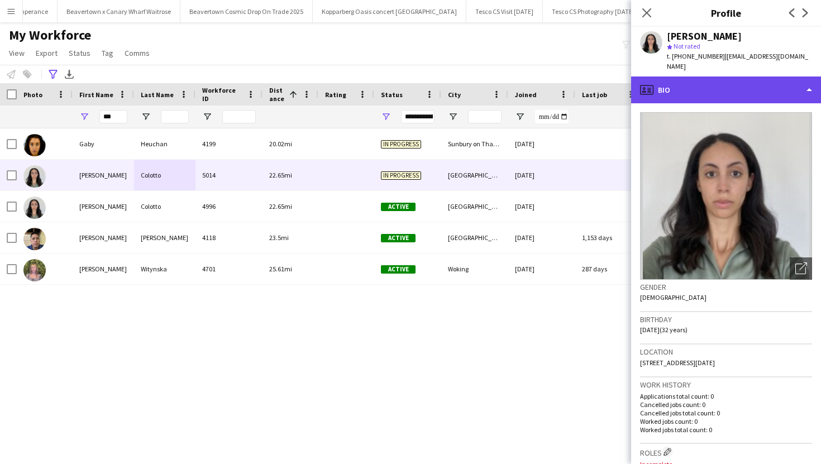
click at [779, 80] on div "profile Bio" at bounding box center [726, 90] width 190 height 27
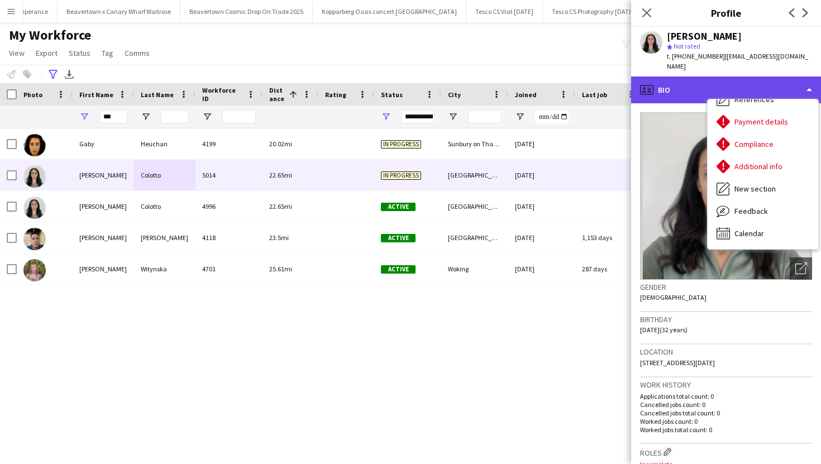
click at [775, 77] on div "profile Bio" at bounding box center [726, 90] width 190 height 27
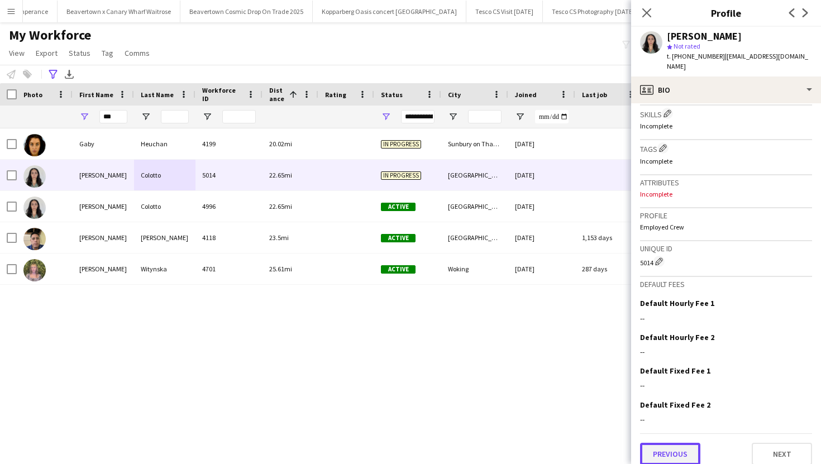
click at [682, 443] on button "Previous" at bounding box center [670, 454] width 60 height 22
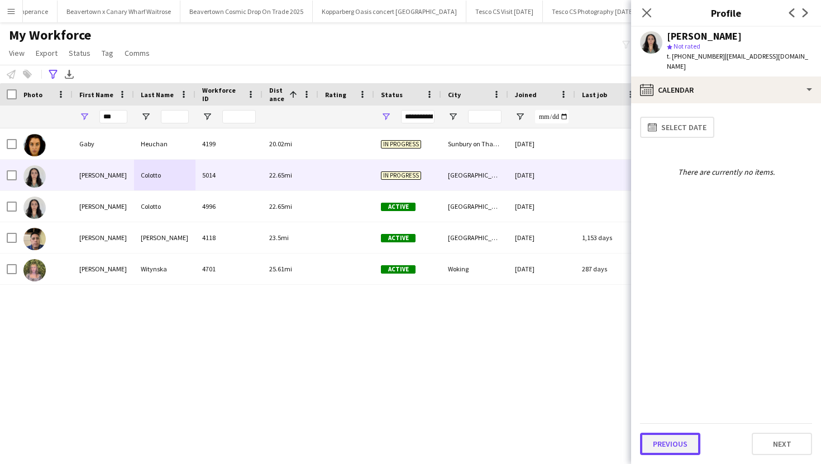
click at [678, 454] on button "Previous" at bounding box center [670, 444] width 60 height 22
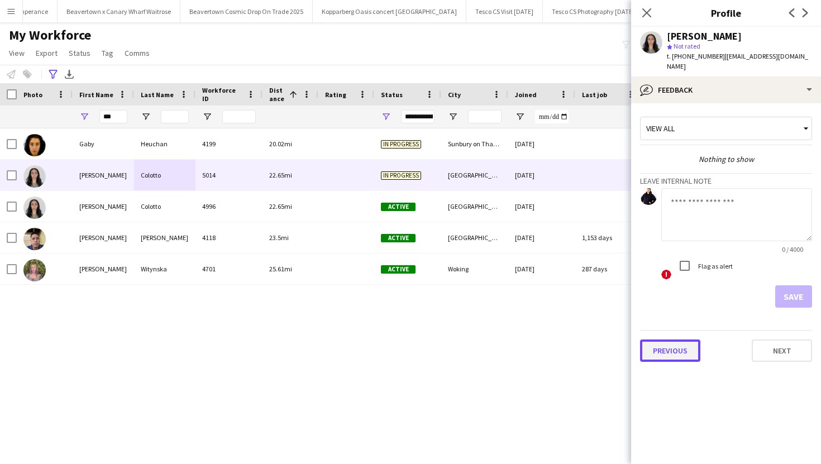
click at [692, 340] on button "Previous" at bounding box center [670, 351] width 60 height 22
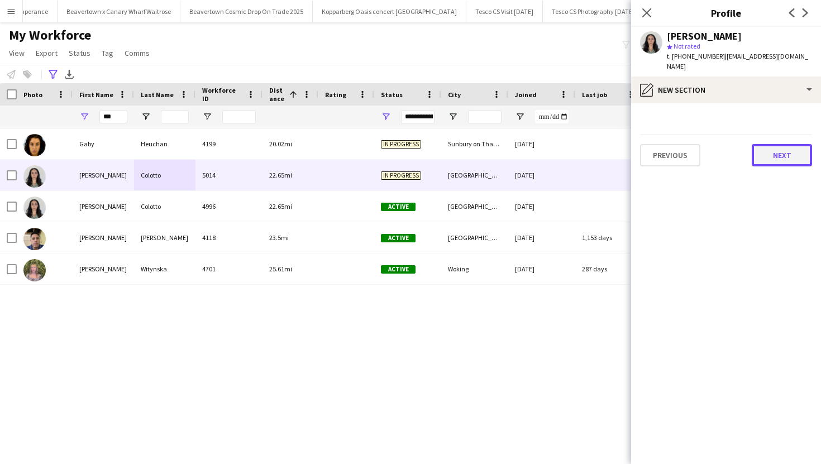
click at [766, 144] on button "Next" at bounding box center [782, 155] width 60 height 22
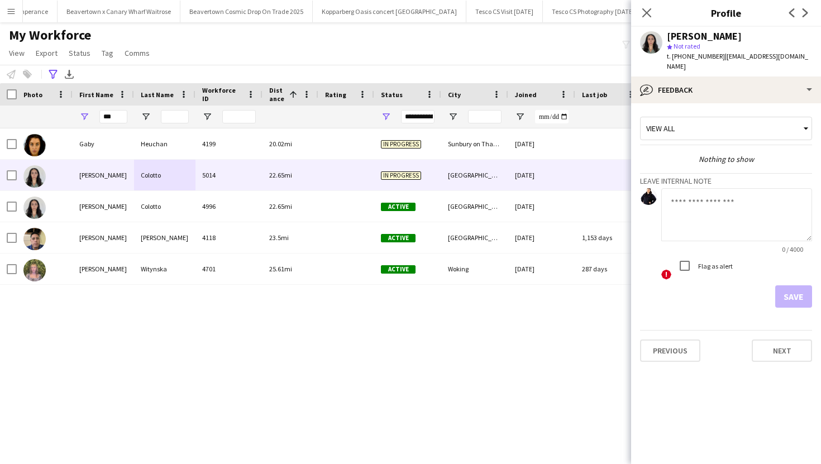
click at [752, 120] on div "View all" at bounding box center [721, 128] width 160 height 21
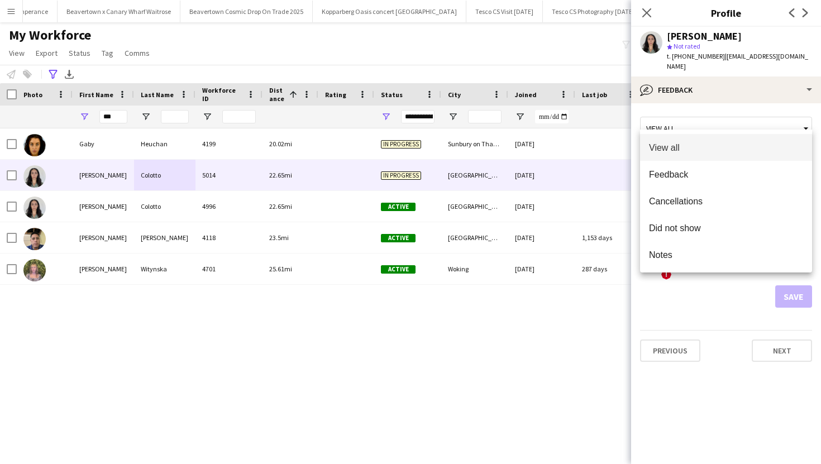
click at [721, 300] on div at bounding box center [410, 232] width 821 height 464
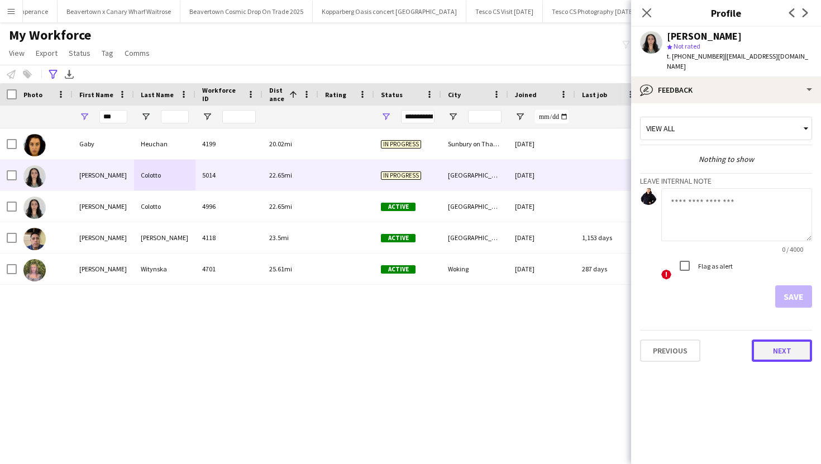
click at [777, 345] on button "Next" at bounding box center [782, 351] width 60 height 22
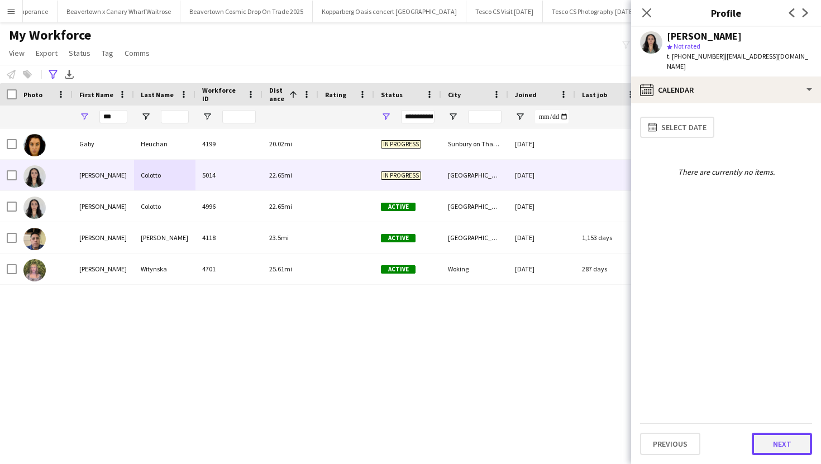
click at [782, 450] on button "Next" at bounding box center [782, 444] width 60 height 22
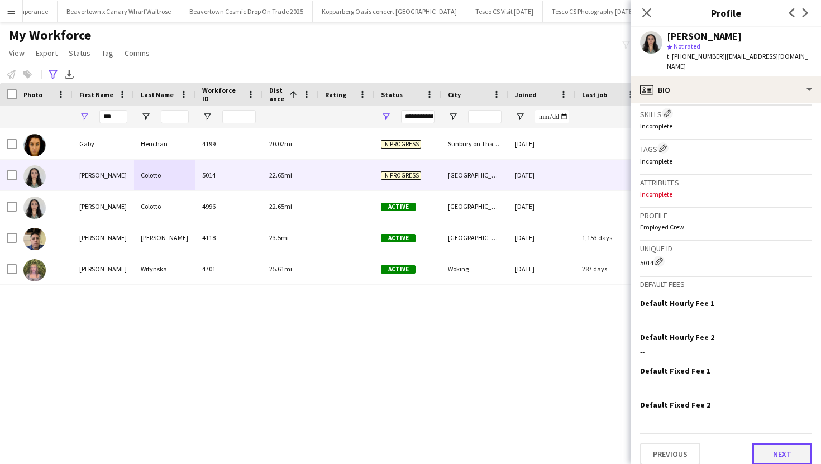
click at [773, 453] on button "Next" at bounding box center [782, 454] width 60 height 22
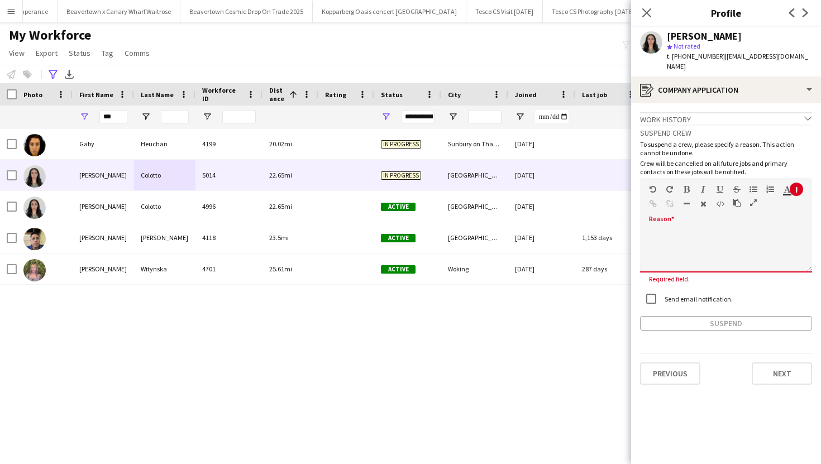
click at [673, 220] on div at bounding box center [726, 246] width 172 height 53
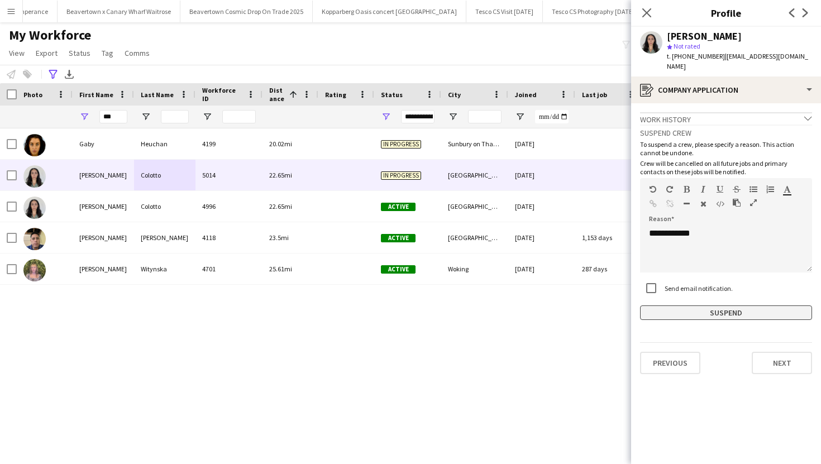
click at [695, 308] on button "Suspend" at bounding box center [726, 313] width 172 height 15
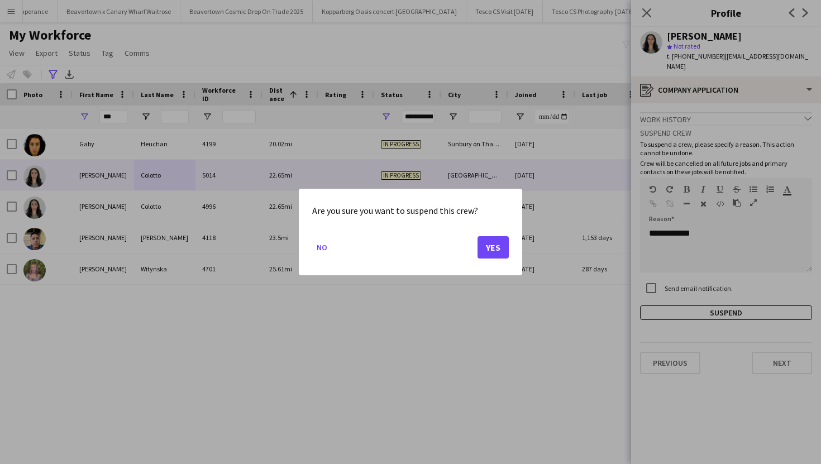
click at [694, 236] on div at bounding box center [410, 232] width 821 height 464
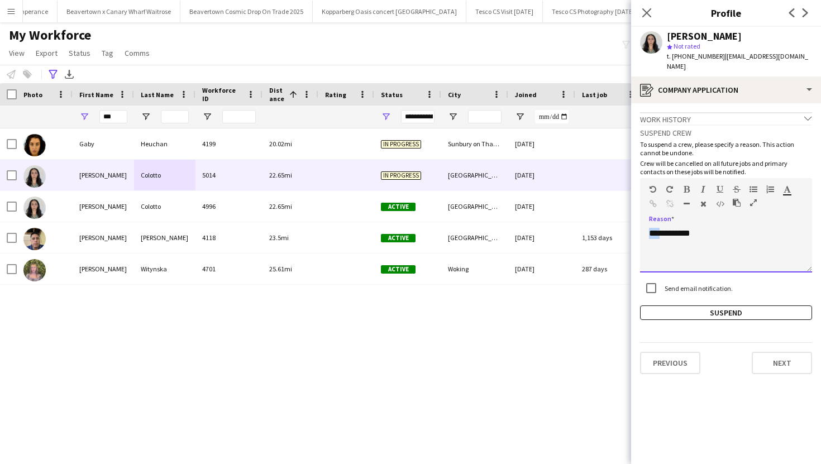
drag, startPoint x: 665, startPoint y: 221, endPoint x: 642, endPoint y: 221, distance: 22.3
click at [643, 228] on div "**********" at bounding box center [726, 250] width 172 height 45
click at [719, 228] on div "**********" at bounding box center [726, 250] width 172 height 45
click at [694, 306] on button "Suspend" at bounding box center [726, 313] width 172 height 15
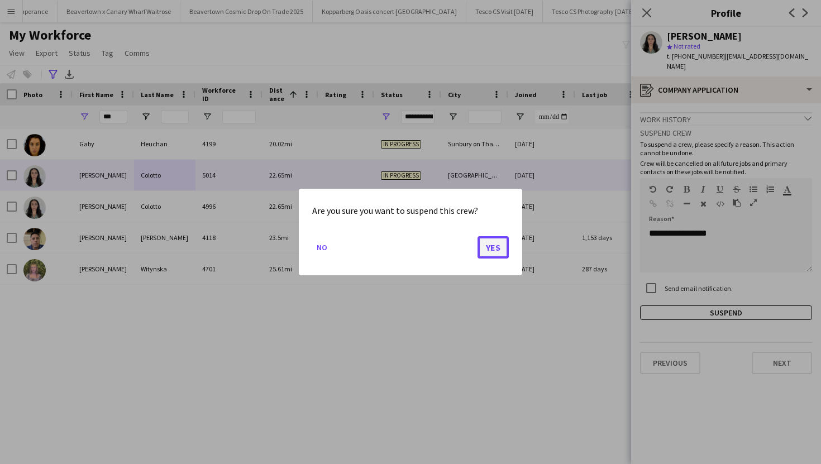
click at [498, 248] on button "Yes" at bounding box center [493, 247] width 31 height 22
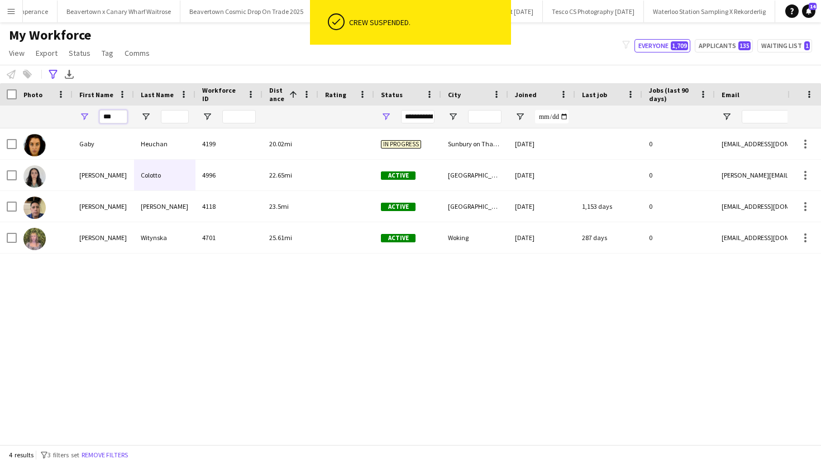
click at [113, 116] on input "***" at bounding box center [113, 116] width 28 height 13
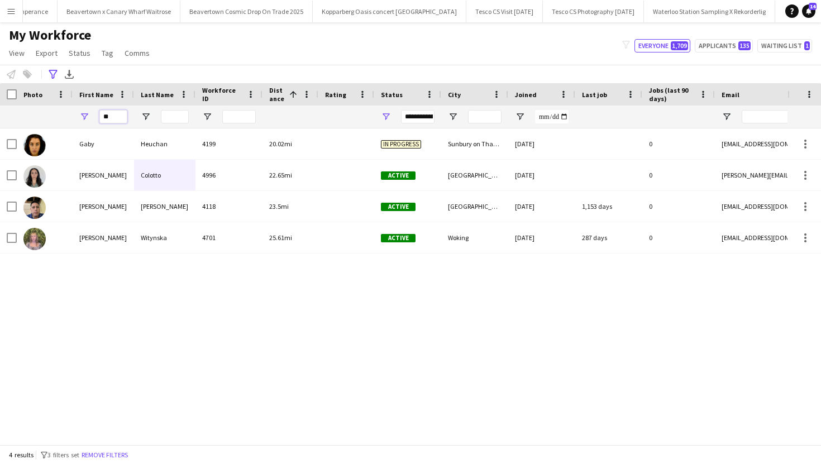
type input "*"
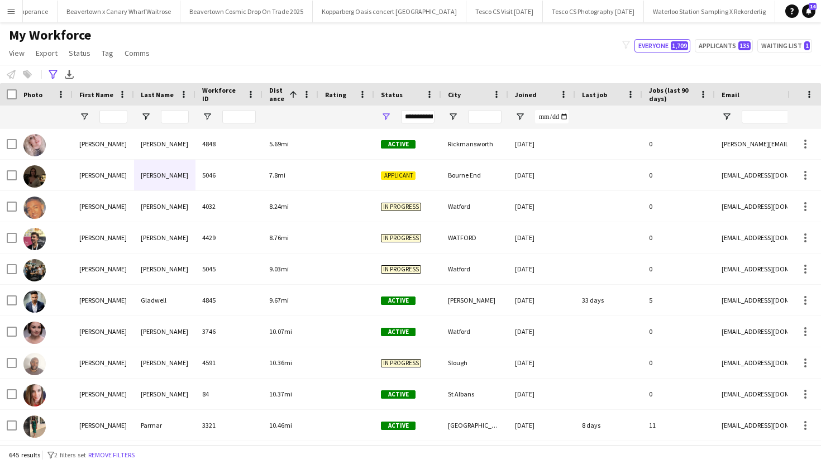
click at [17, 7] on button "Menu" at bounding box center [11, 11] width 22 height 22
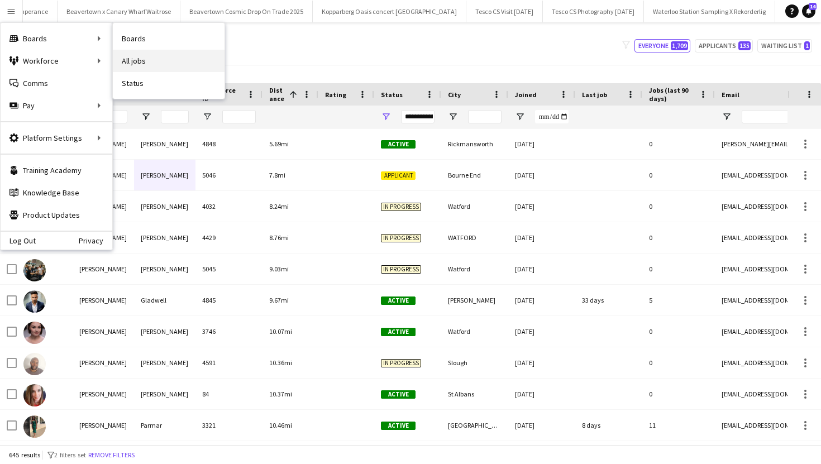
click at [135, 62] on link "All jobs" at bounding box center [169, 61] width 112 height 22
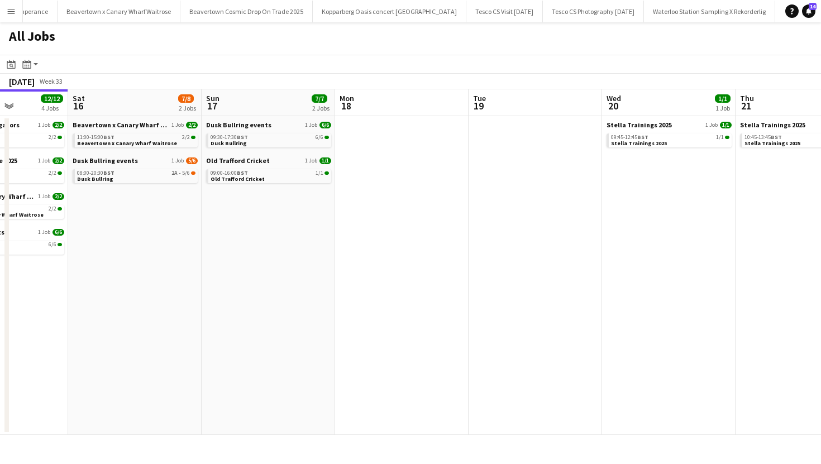
scroll to position [0, 377]
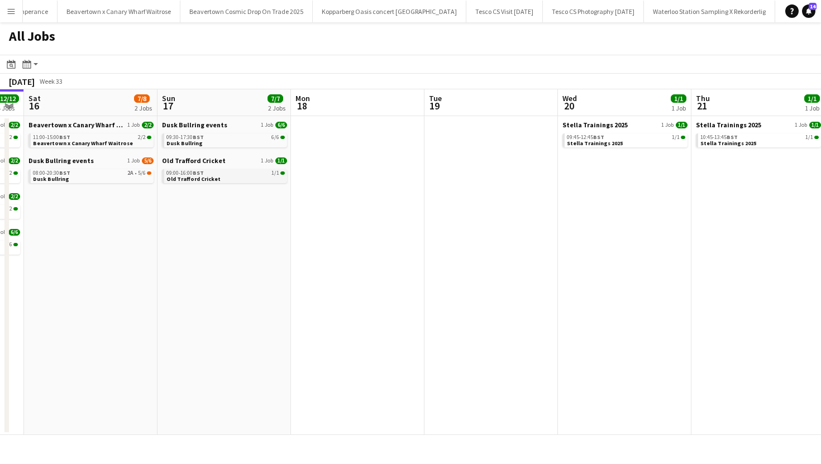
click at [220, 170] on link "09:00-16:00 BST 1/1 Old Trafford Cricket" at bounding box center [225, 175] width 118 height 13
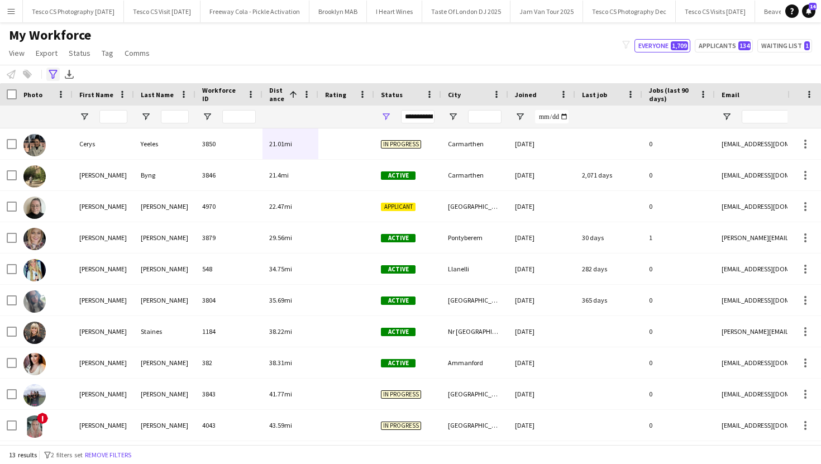
click at [53, 70] on icon at bounding box center [53, 74] width 8 height 9
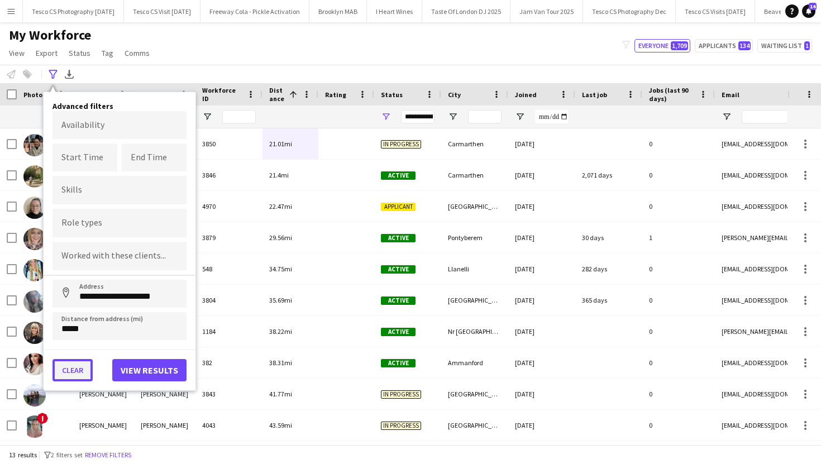
click at [77, 375] on button "Clear" at bounding box center [73, 370] width 40 height 22
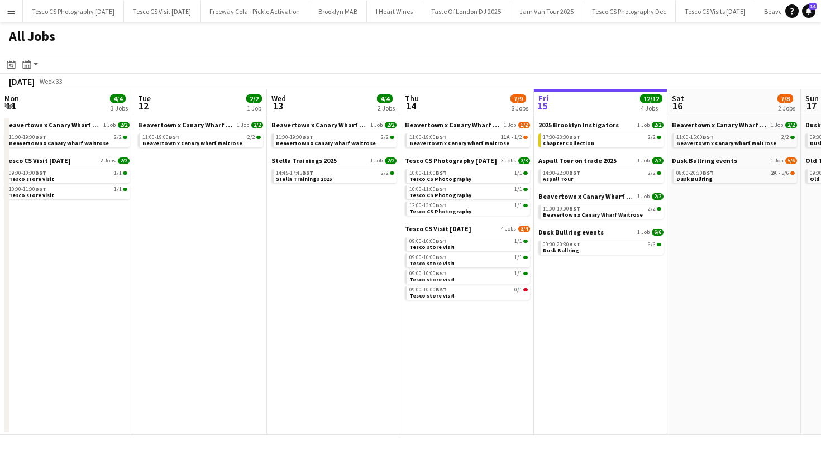
scroll to position [0, 484]
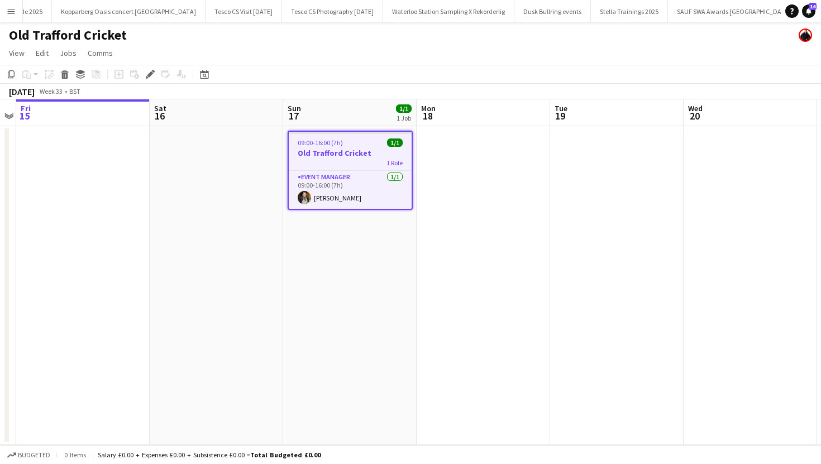
click at [4, 9] on button "Menu" at bounding box center [11, 11] width 22 height 22
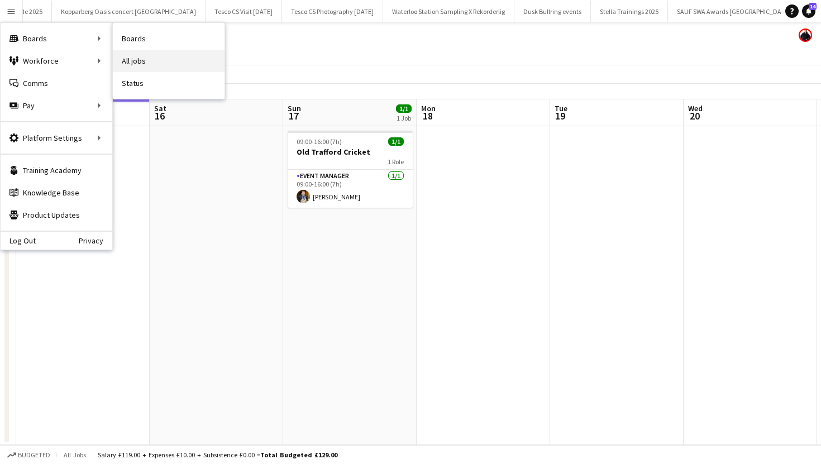
click at [132, 65] on link "All jobs" at bounding box center [169, 61] width 112 height 22
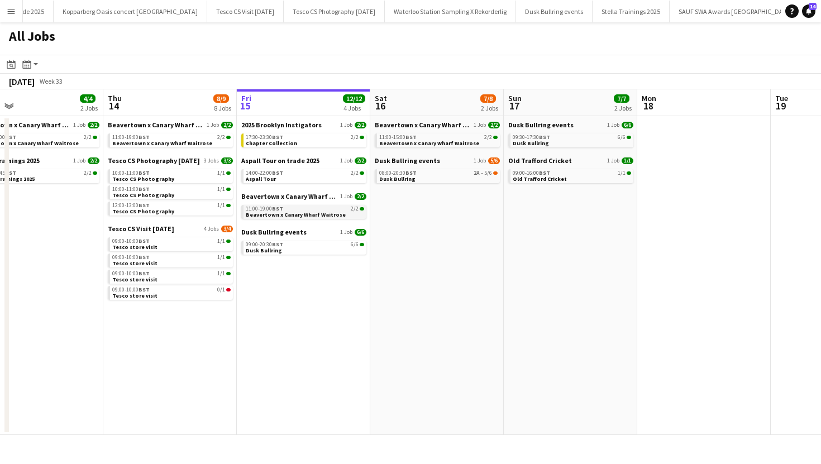
scroll to position [0, 299]
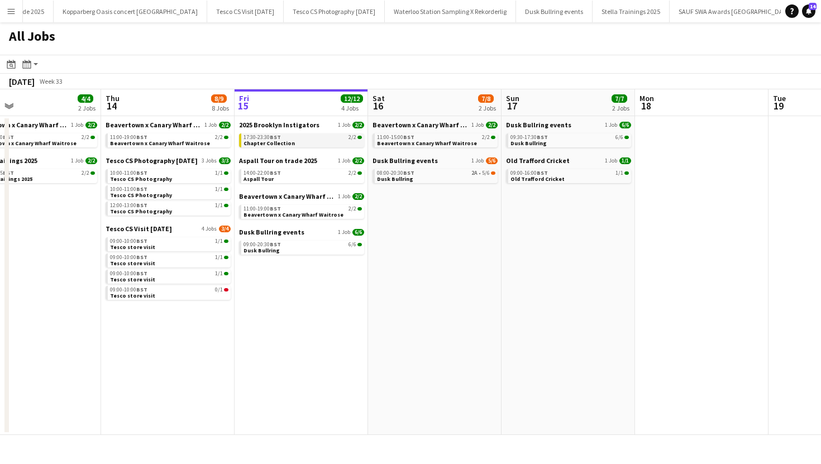
click at [274, 140] on span "Chapter Collection" at bounding box center [269, 143] width 51 height 7
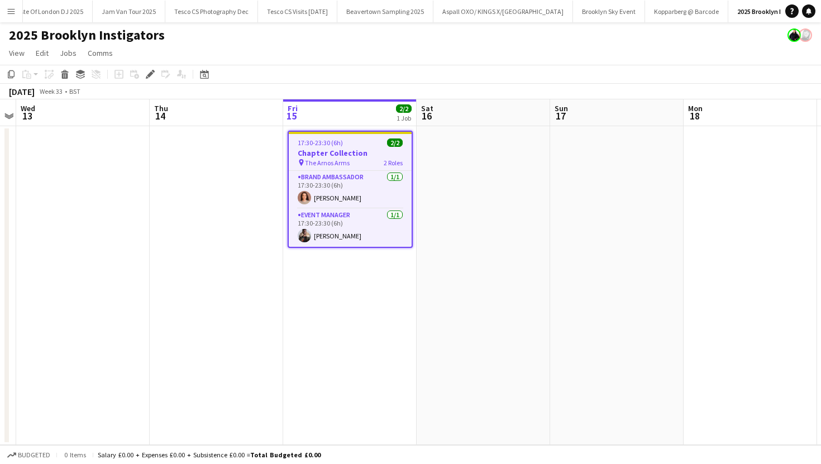
scroll to position [0, 435]
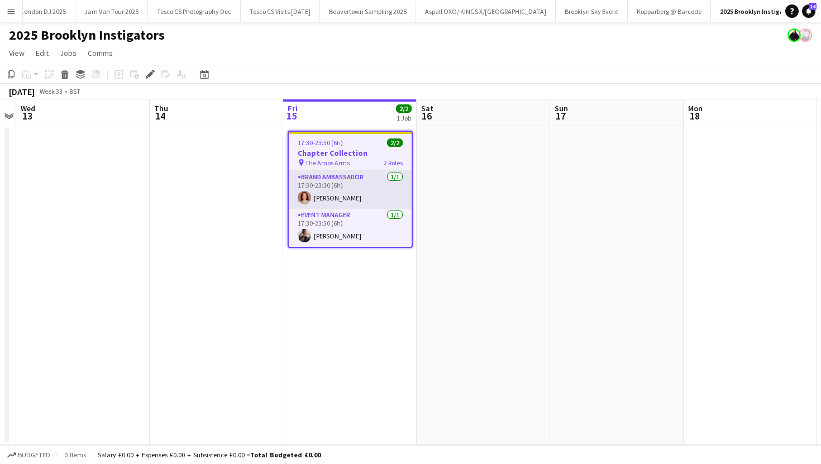
click at [316, 196] on app-card-role "Brand Ambassador [DATE] 17:30-23:30 (6h) [PERSON_NAME]" at bounding box center [350, 190] width 123 height 38
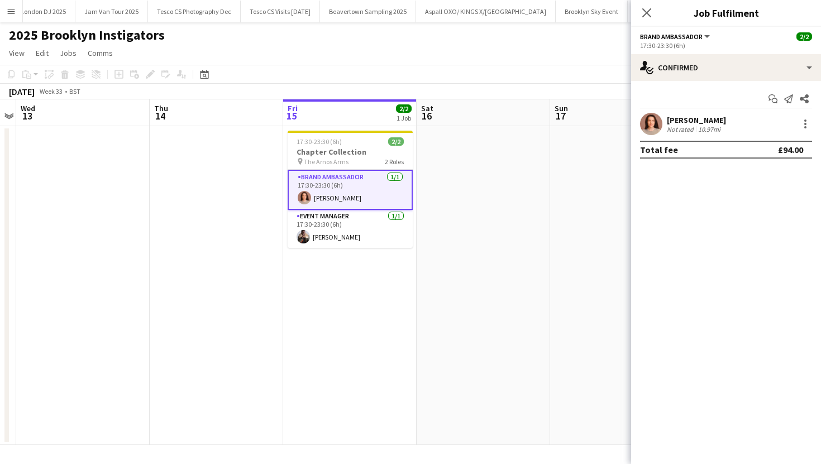
click at [686, 131] on div "Not rated" at bounding box center [681, 129] width 29 height 8
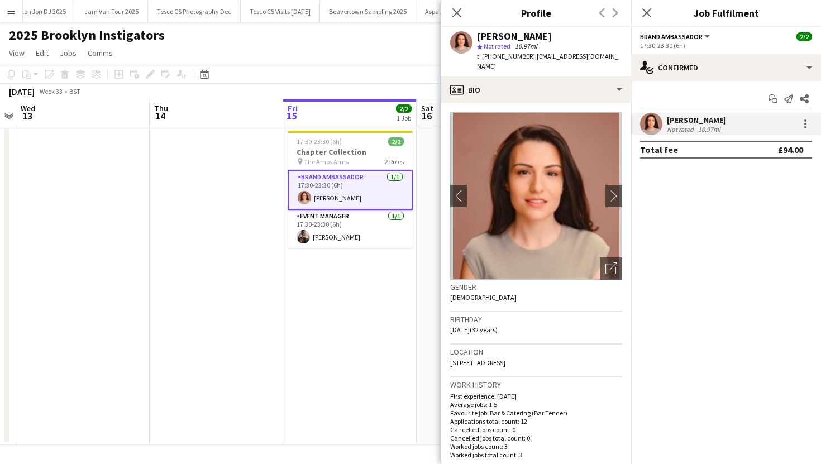
drag, startPoint x: 492, startPoint y: 58, endPoint x: 528, endPoint y: 59, distance: 36.3
click at [528, 59] on span "t. [PHONE_NUMBER]" at bounding box center [506, 56] width 58 height 8
copy span "07977619723"
click at [314, 240] on app-card-role "Event Manager [DATE] 17:30-23:30 (6h) [PERSON_NAME]" at bounding box center [350, 229] width 125 height 38
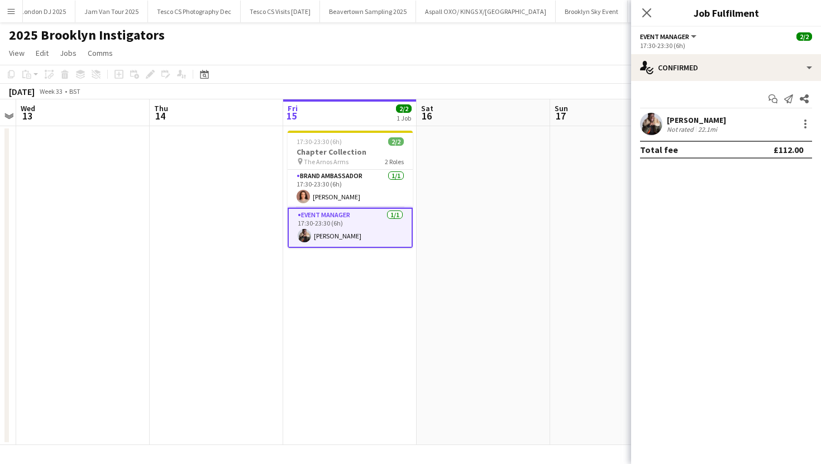
click at [665, 118] on div "[PERSON_NAME] Not rated 22.1mi" at bounding box center [726, 124] width 190 height 22
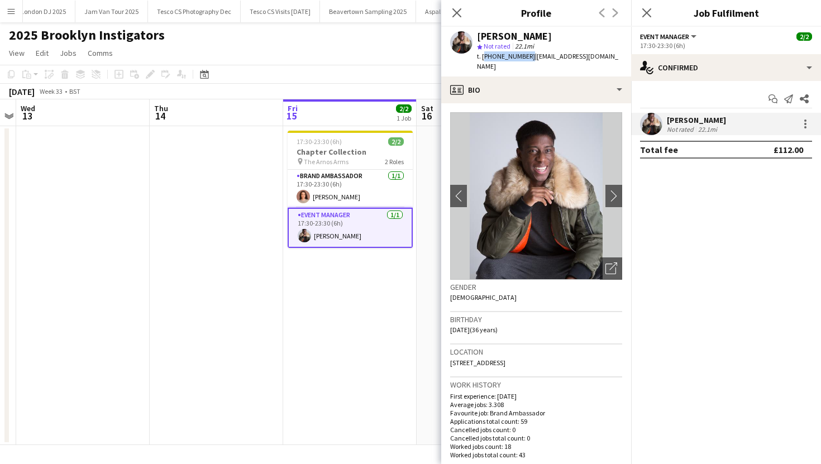
drag, startPoint x: 483, startPoint y: 56, endPoint x: 525, endPoint y: 57, distance: 42.5
click at [525, 57] on span "t. [PHONE_NUMBER]" at bounding box center [506, 56] width 58 height 8
copy span "[PHONE_NUMBER]"
